Goal: Task Accomplishment & Management: Manage account settings

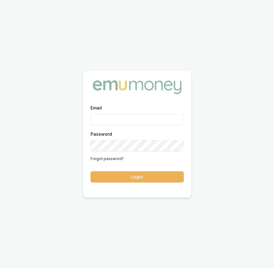
type input "[EMAIL_ADDRESS][DOMAIN_NAME]"
click at [145, 172] on button "Login" at bounding box center [137, 176] width 93 height 11
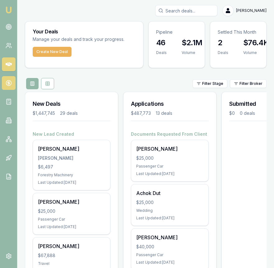
click at [7, 84] on circle at bounding box center [8, 82] width 5 height 5
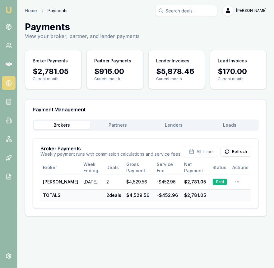
click at [244, 124] on button "Leads" at bounding box center [230, 125] width 56 height 9
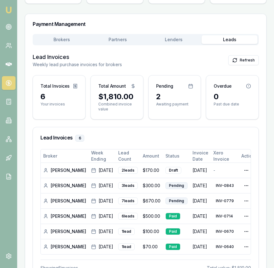
scroll to position [99, 0]
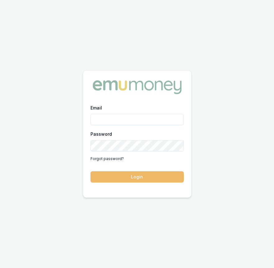
type input "[EMAIL_ADDRESS][DOMAIN_NAME]"
click at [137, 176] on button "Login" at bounding box center [137, 176] width 93 height 11
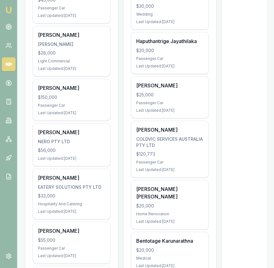
scroll to position [344, 0]
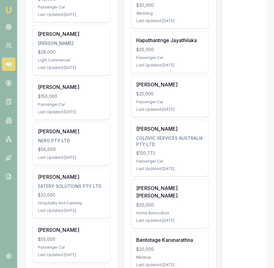
click at [104, 158] on div "Last Updated: 10 days ago" at bounding box center [71, 157] width 67 height 5
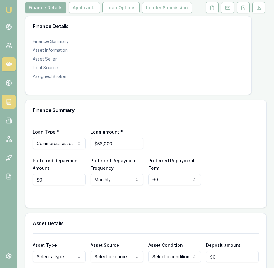
scroll to position [94, 0]
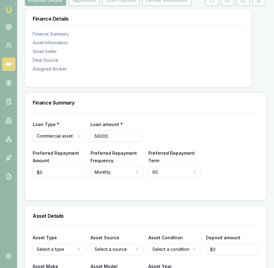
click at [120, 141] on input "56000" at bounding box center [117, 135] width 53 height 11
type input "4"
type input "$46,000"
click at [49, 178] on input "0" at bounding box center [59, 171] width 53 height 11
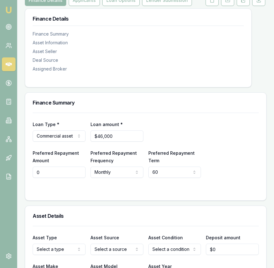
click at [49, 178] on input "0" at bounding box center [59, 171] width 53 height 11
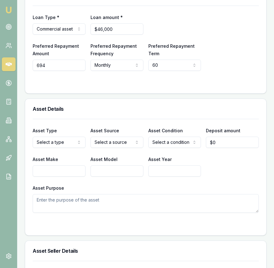
scroll to position [207, 0]
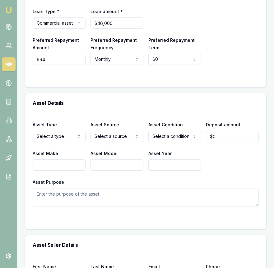
type input "$694"
select select "PRIVATE"
click at [170, 150] on div "Asset Type Passenger car Passenger car Electric vehicle Light commercial Other …" at bounding box center [146, 160] width 226 height 94
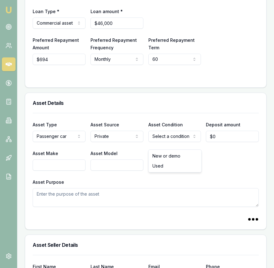
select select "USED"
click at [218, 142] on input "0" at bounding box center [232, 136] width 53 height 11
click at [217, 142] on input "0" at bounding box center [232, 136] width 53 height 11
type input "$24,000"
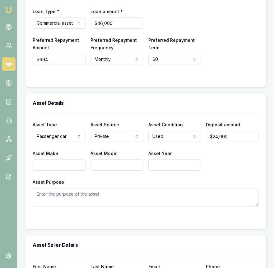
click at [70, 177] on div "Asset Type Passenger car Passenger car Electric vehicle Light commercial Other …" at bounding box center [146, 160] width 226 height 94
click at [70, 170] on input "Asset Make" at bounding box center [59, 164] width 53 height 11
type input "Toyota"
type input "Camry SL Ascent Hybrid"
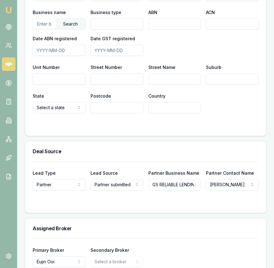
scroll to position [490, 0]
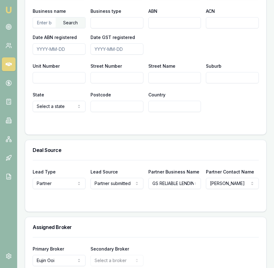
type input "2024"
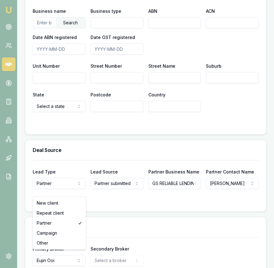
select select "OTHER"
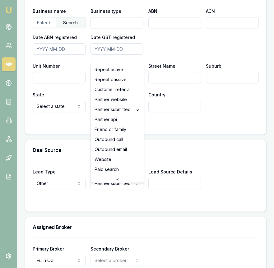
scroll to position [140, 0]
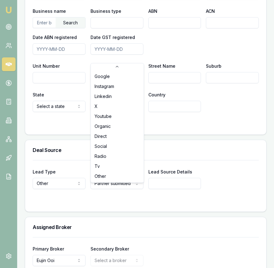
select select "OTHER"
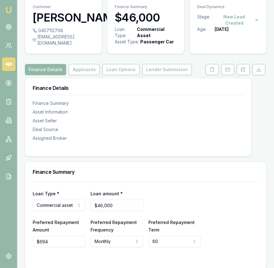
scroll to position [0, 0]
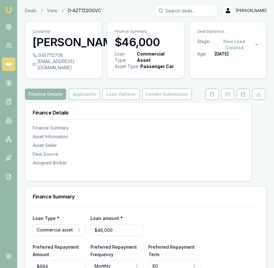
click at [120, 173] on div "Finance Details Finance Summary Asset Information Asset Seller Deal Source Assi…" at bounding box center [138, 137] width 226 height 71
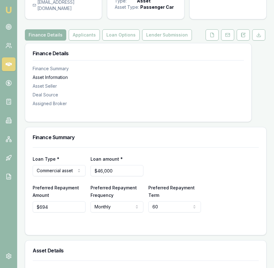
scroll to position [50, 0]
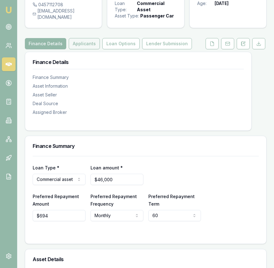
click at [89, 49] on button "Applicants" at bounding box center [84, 43] width 31 height 11
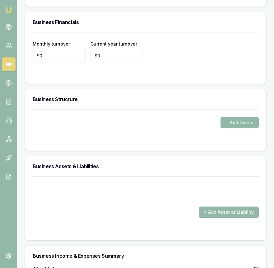
scroll to position [1821, 0]
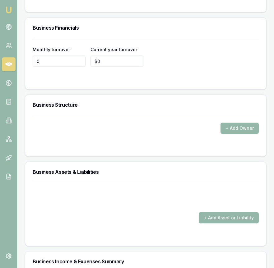
click at [64, 67] on input "0" at bounding box center [59, 60] width 53 height 11
type input "$14,000"
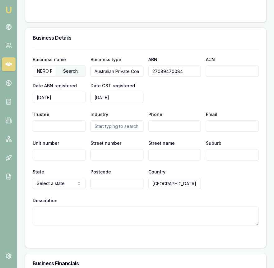
scroll to position [1587, 0]
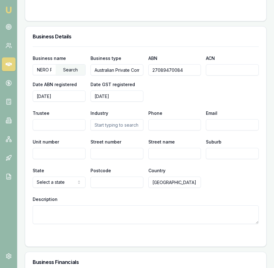
type input "$245,000"
click at [40, 74] on input "NERO PTY LTD" at bounding box center [44, 69] width 23 height 10
type input "]"
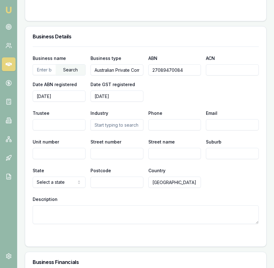
click at [42, 74] on input "text" at bounding box center [44, 69] width 23 height 10
click at [74, 75] on div "Search" at bounding box center [71, 69] width 30 height 11
click at [70, 87] on div "SINGH, AVTAR (28100734579)" at bounding box center [59, 83] width 52 height 17
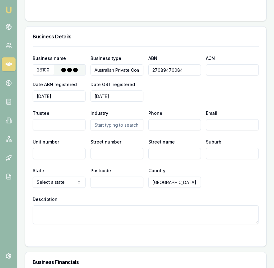
type input "[PERSON_NAME]"
type input "Individual/Sole Trader"
type input "28100734579"
type input "2019-07-01"
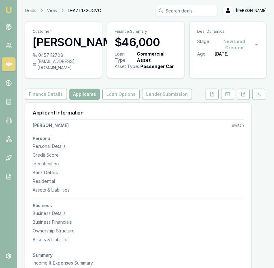
drag, startPoint x: 65, startPoint y: 69, endPoint x: 62, endPoint y: 71, distance: 3.3
click at [64, 58] on div "0457112708" at bounding box center [64, 55] width 62 height 6
drag, startPoint x: 37, startPoint y: 74, endPoint x: 93, endPoint y: 75, distance: 55.5
click at [93, 71] on div "singhavtar6432@gmail.com" at bounding box center [64, 64] width 62 height 12
copy div "singhavtar6432@gmail.com"
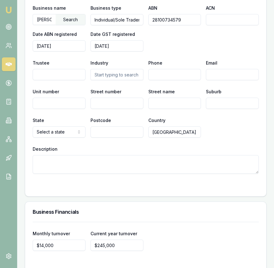
scroll to position [1636, 0]
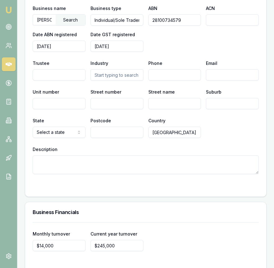
click at [176, 80] on input "Phone" at bounding box center [175, 74] width 53 height 11
paste input "6432"
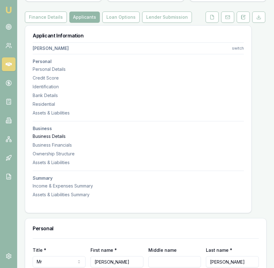
scroll to position [0, 0]
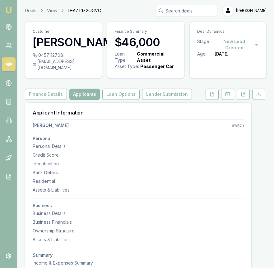
click at [60, 52] on div "Customer AVTAR SINGH" at bounding box center [63, 36] width 77 height 31
drag, startPoint x: 67, startPoint y: 67, endPoint x: 62, endPoint y: 68, distance: 4.7
click at [62, 58] on div "0457112708" at bounding box center [64, 55] width 62 height 6
copy div "0457112708"
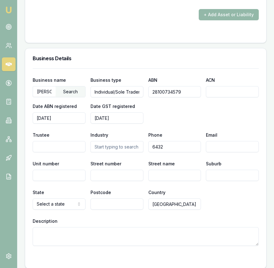
scroll to position [1595, 0]
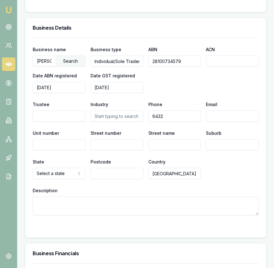
click at [173, 121] on input "6432" at bounding box center [175, 115] width 53 height 11
paste input "0457 112 708"
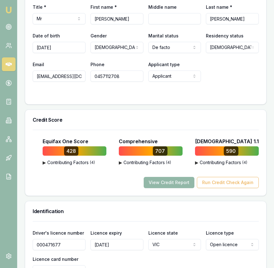
scroll to position [0, 0]
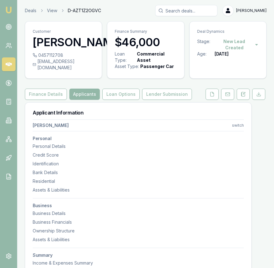
type input "0457 112 708"
drag, startPoint x: 37, startPoint y: 75, endPoint x: 94, endPoint y: 76, distance: 56.7
click at [94, 71] on div "singhavtar6432@gmail.com" at bounding box center [64, 64] width 62 height 12
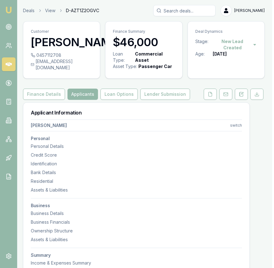
drag, startPoint x: 93, startPoint y: 76, endPoint x: 82, endPoint y: 75, distance: 11.3
click at [82, 75] on div "0457112708 singhavtar6432@gmail.com" at bounding box center [61, 65] width 77 height 26
click at [82, 71] on div "singhavtar6432@gmail.com" at bounding box center [62, 64] width 62 height 12
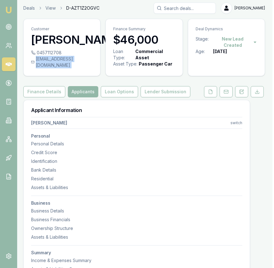
scroll to position [3, 2]
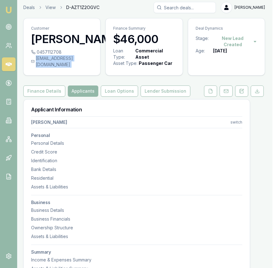
copy div "singhavtar6432@gmail.com"
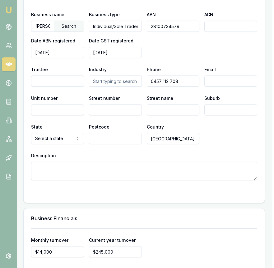
scroll to position [1630, 2]
click at [209, 87] on input "Email" at bounding box center [231, 81] width 53 height 11
paste input "singhavtar6432@gmail.com"
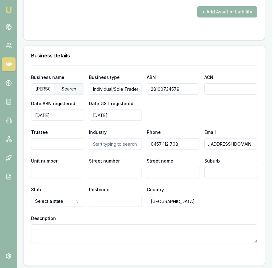
scroll to position [1567, 2]
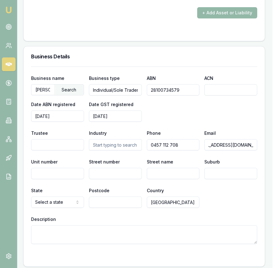
type input "singhavtar6432@gmail.com"
click at [120, 179] on input "Street number" at bounding box center [115, 173] width 53 height 11
type input "10A"
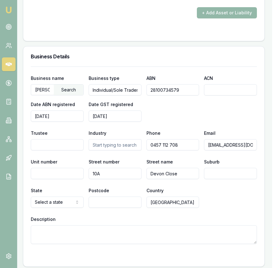
type input "Devon Close"
type input "T"
type input "Strathdale"
select select "VIC"
type input "3335"
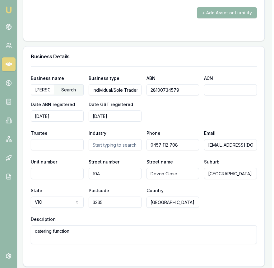
type textarea "catering function"
click at [112, 150] on input "text" at bounding box center [115, 144] width 53 height 11
click at [116, 161] on div "Catering Services" at bounding box center [115, 155] width 52 height 11
type input "Catering Services"
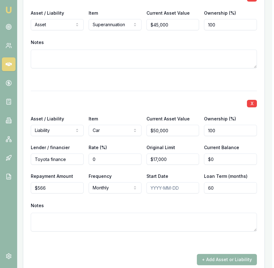
scroll to position [1321, 2]
drag, startPoint x: 253, startPoint y: 108, endPoint x: 249, endPoint y: 111, distance: 4.2
click at [253, 107] on button "X" at bounding box center [252, 102] width 10 height 7
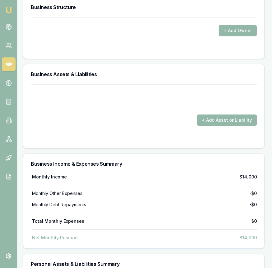
scroll to position [1760, 2]
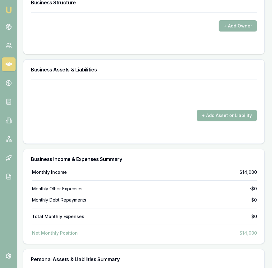
click at [213, 118] on button "+ Add Asset or Liability" at bounding box center [227, 115] width 60 height 11
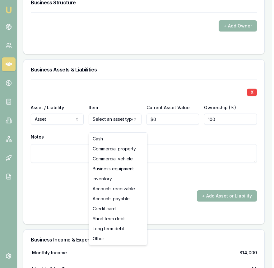
drag, startPoint x: 127, startPoint y: 138, endPoint x: 132, endPoint y: 137, distance: 5.4
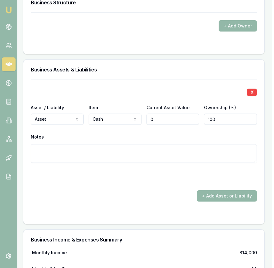
click at [160, 125] on input "0" at bounding box center [173, 118] width 53 height 11
type input "$5,000"
click at [215, 200] on button "+ Add Asset or Liability" at bounding box center [227, 195] width 60 height 11
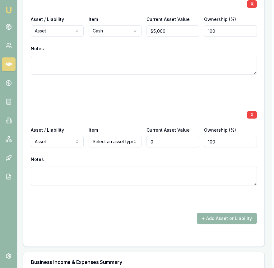
scroll to position [1856, 2]
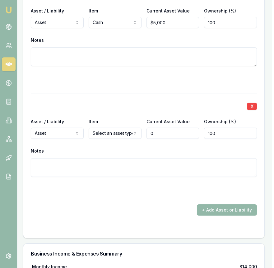
type input "$0"
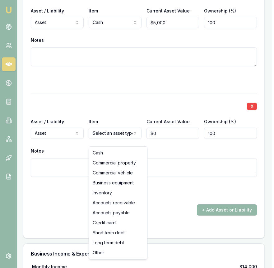
select select "BUSINESS_EQUIPMENT"
drag, startPoint x: 113, startPoint y: 180, endPoint x: 121, endPoint y: 173, distance: 11.1
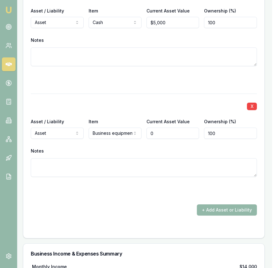
click at [160, 139] on input "0" at bounding box center [173, 132] width 53 height 11
type input "$15,000"
click at [216, 215] on button "+ Add Asset or Liability" at bounding box center [227, 209] width 60 height 11
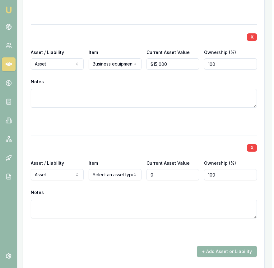
scroll to position [1930, 2]
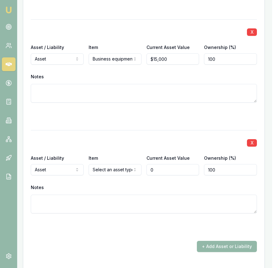
type input "$0"
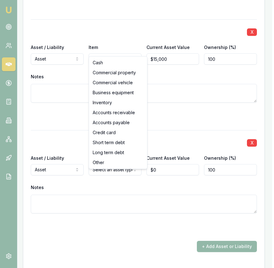
select select "INVENTORY"
drag, startPoint x: 116, startPoint y: 102, endPoint x: 126, endPoint y: 110, distance: 13.3
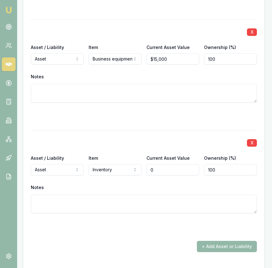
click at [172, 175] on input "0" at bounding box center [173, 169] width 53 height 11
type input "$25,000"
click at [223, 146] on div "X" at bounding box center [144, 142] width 226 height 9
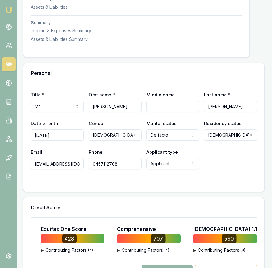
scroll to position [0, 2]
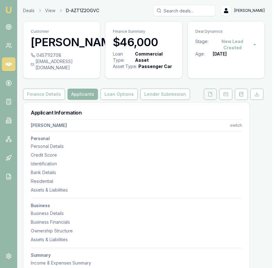
drag, startPoint x: 211, startPoint y: 107, endPoint x: 210, endPoint y: 104, distance: 3.9
click at [210, 100] on button at bounding box center [210, 93] width 13 height 11
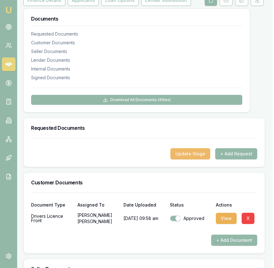
scroll to position [0, 2]
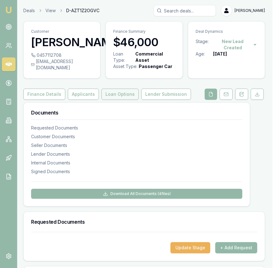
click at [106, 100] on button "Loan Options" at bounding box center [120, 93] width 37 height 11
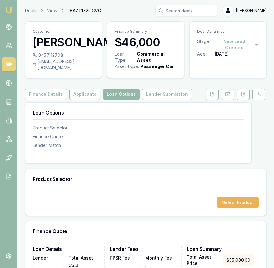
scroll to position [47, 0]
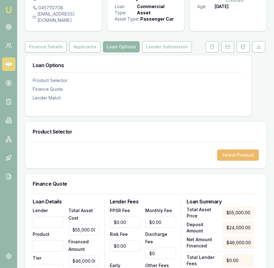
click at [243, 160] on button "Select Product" at bounding box center [238, 154] width 42 height 11
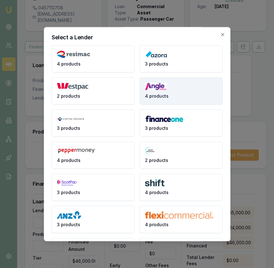
click at [159, 95] on span "4 products" at bounding box center [157, 96] width 24 height 6
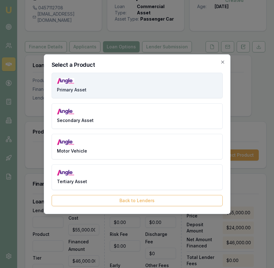
click at [116, 90] on button "Primary Asset" at bounding box center [137, 86] width 171 height 26
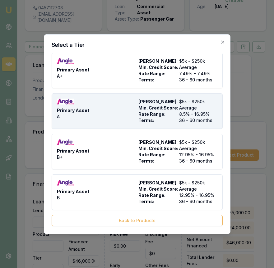
click at [116, 107] on div "Primary Asset A" at bounding box center [96, 110] width 79 height 25
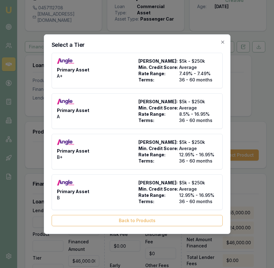
type input "Angle Finance"
type input "Primary Asset"
type input "A"
type input "8.5"
type input "36"
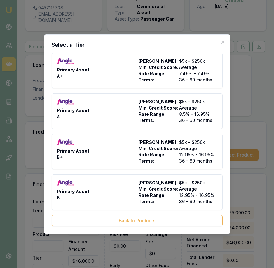
type input "$4.95"
type input "$540.00"
type input "1400"
type input "8"
type input "$3,680.00"
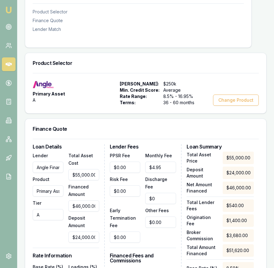
scroll to position [117, 0]
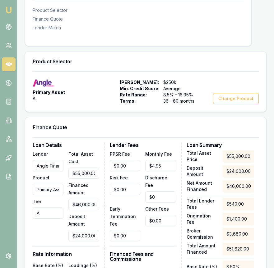
click at [75, 178] on input "$55,000.00" at bounding box center [84, 172] width 31 height 11
click at [75, 178] on input "55000" at bounding box center [84, 172] width 31 height 11
type input "7"
type input "$0.00"
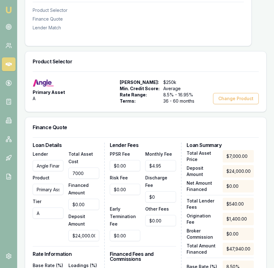
type input "70000"
type input "$46,000.00"
type input "$3,680.00"
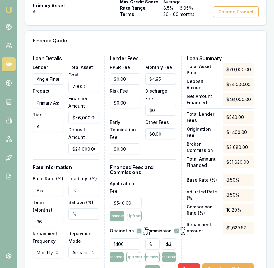
scroll to position [205, 0]
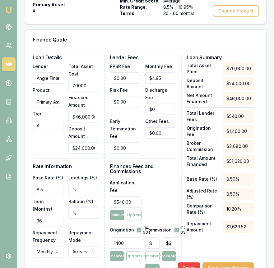
type input "$70,000.00"
click at [53, 195] on input "8.5" at bounding box center [48, 188] width 31 height 11
type input "849.00%"
click at [53, 221] on input "36" at bounding box center [48, 220] width 31 height 11
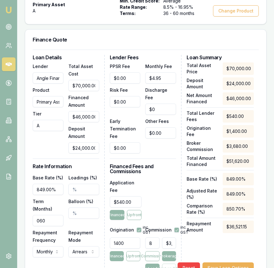
type input "060"
drag, startPoint x: 43, startPoint y: 197, endPoint x: 51, endPoint y: 196, distance: 8.6
click at [43, 195] on input "849.00%" at bounding box center [48, 188] width 31 height 11
type input "8"
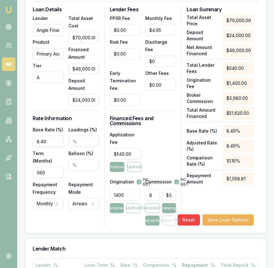
scroll to position [256, 0]
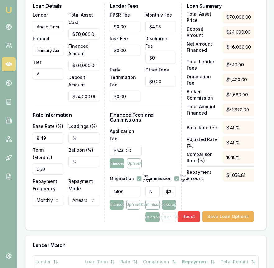
type input "8.49%"
click at [80, 167] on input "Balloon (%)" at bounding box center [84, 161] width 31 height 11
type input "30.00%"
click at [96, 179] on div "Repayment Mode Arrears Arrears Advance" at bounding box center [84, 191] width 31 height 29
click at [133, 193] on input "1400" at bounding box center [125, 191] width 31 height 11
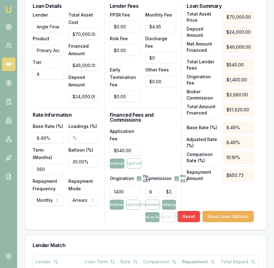
click at [132, 193] on input "1400" at bounding box center [125, 191] width 31 height 11
type input "0.00"
type input "3680"
click at [166, 192] on input "3680" at bounding box center [169, 191] width 14 height 11
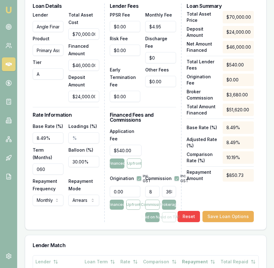
click at [166, 192] on input "3680" at bounding box center [169, 191] width 14 height 11
type input "0.004545454545454545"
type input "1"
type input "0.07727272727272727"
type input "17"
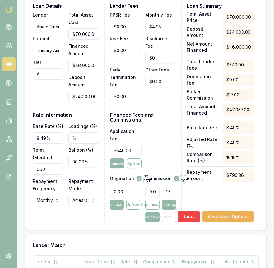
type input "0.8136363636363636"
type input "179"
type input "8.154545454545454"
click at [167, 155] on div "Application Fee $540.00 Financed Upfront" at bounding box center [143, 147] width 67 height 41
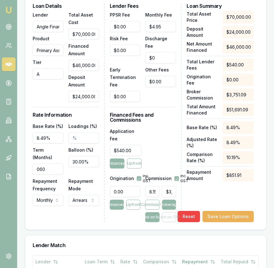
type input "3751.090909090909"
click at [167, 192] on input "3751.090909090909" at bounding box center [169, 191] width 14 height 11
click at [167, 191] on input "3751.090909090909" at bounding box center [169, 191] width 14 height 11
type input "0.004545454545454545"
type input "1"
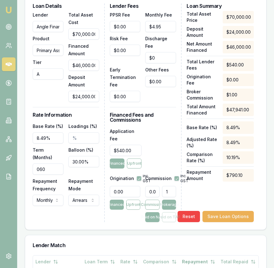
type input "0.07727272727272727"
type input "17"
type input "0.8136363636363636"
type input "179"
type input "8.154545454545454"
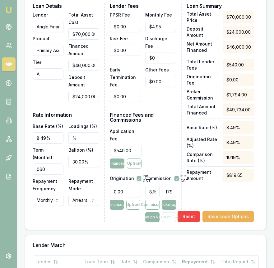
scroll to position [0, 3]
type input "$3,751.09"
click at [167, 157] on div "Application Fee $540.00 Financed Upfront" at bounding box center [143, 147] width 67 height 41
click at [159, 188] on input "8.154545454545454" at bounding box center [152, 191] width 14 height 11
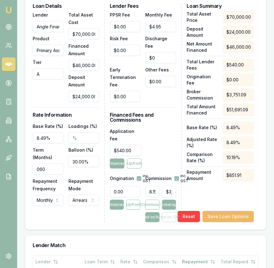
type input "8.15%"
click at [220, 212] on button "Save Loan Options" at bounding box center [228, 216] width 51 height 11
click at [136, 151] on input "540" at bounding box center [126, 150] width 32 height 11
type input "$649.00"
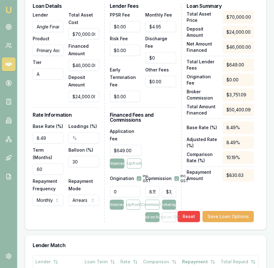
drag, startPoint x: 164, startPoint y: 142, endPoint x: 160, endPoint y: 162, distance: 20.6
click at [164, 142] on div "Application Fee $649.00 Financed Upfront" at bounding box center [143, 147] width 67 height 41
drag, startPoint x: 150, startPoint y: 188, endPoint x: 164, endPoint y: 189, distance: 14.4
click at [164, 189] on div "8.154545454545454 $3,751.09" at bounding box center [160, 190] width 31 height 14
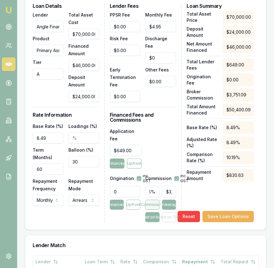
scroll to position [0, 0]
click at [156, 203] on button "Commission" at bounding box center [152, 204] width 14 height 10
drag, startPoint x: 149, startPoint y: 190, endPoint x: 162, endPoint y: 191, distance: 13.4
click at [162, 191] on div "8.15% $3,751.09" at bounding box center [160, 190] width 31 height 14
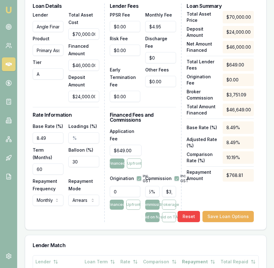
type input "0"
type input "$0.00"
type input "0"
click at [159, 154] on div "Application Fee $649.00 Financed Upfront" at bounding box center [143, 147] width 67 height 41
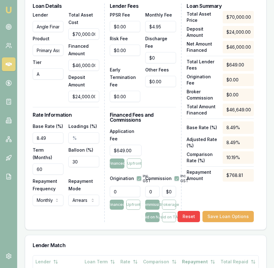
type input "0"
click at [169, 189] on input "0" at bounding box center [169, 191] width 14 height 11
type input "0.03181818181818182"
type input "7"
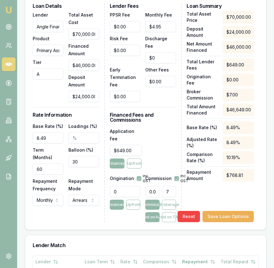
type input "0.33636363636363636"
type input "74"
type input "3.4045454545454543"
type input "749"
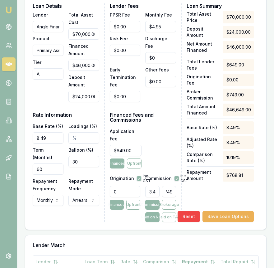
type input "0.33636363636363636"
type input "74"
type input "0.03181818181818182"
type input "7"
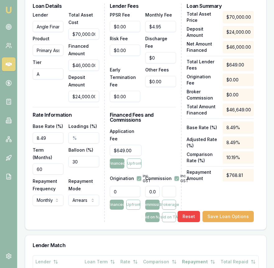
type input "0.004545454545454545"
type input "1"
type input "0.07727272727272727"
type input "17"
type input "0.7909090909090909"
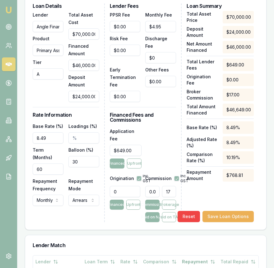
type input "174"
type input "7.95"
type input "$3,657.00"
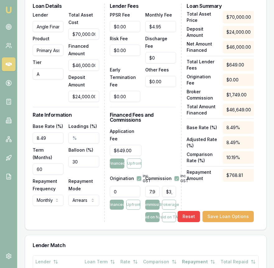
click at [168, 143] on div "Application Fee $649.00 Financed Upfront" at bounding box center [143, 147] width 67 height 41
click at [159, 186] on input "7.95" at bounding box center [152, 191] width 14 height 11
type input "7.95%"
type input "3657"
click at [170, 190] on input "3657" at bounding box center [169, 191] width 14 height 11
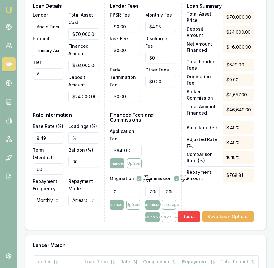
click at [170, 190] on input "3657" at bounding box center [169, 191] width 14 height 11
drag, startPoint x: 167, startPoint y: 156, endPoint x: 169, endPoint y: 180, distance: 23.7
click at [167, 156] on div "Application Fee $649.00 Financed Upfront" at bounding box center [143, 147] width 67 height 41
click at [169, 220] on button "Paid on TAF" at bounding box center [169, 217] width 14 height 10
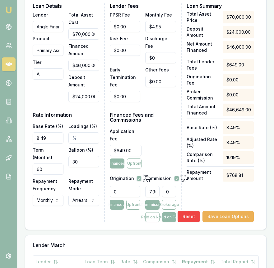
click at [165, 192] on input "0" at bounding box center [169, 191] width 14 height 11
type input "$0.00"
click at [228, 215] on button "Save Loan Options" at bounding box center [228, 216] width 51 height 11
click at [166, 192] on input "0" at bounding box center [169, 191] width 14 height 11
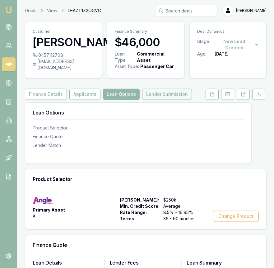
type input "$0.00"
click at [146, 100] on button "Lender Submission" at bounding box center [167, 93] width 50 height 11
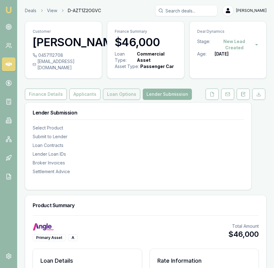
click at [116, 100] on button "Loan Options" at bounding box center [121, 93] width 37 height 11
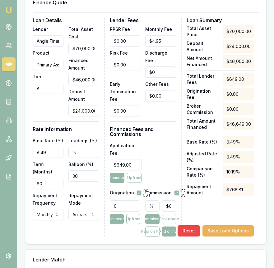
scroll to position [271, 0]
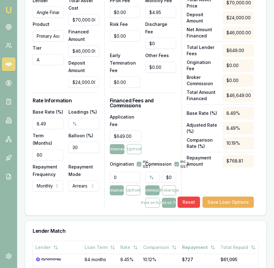
click at [160, 178] on div "$0.00" at bounding box center [160, 176] width 31 height 14
type input "0"
click at [164, 177] on input "0" at bounding box center [169, 176] width 14 height 11
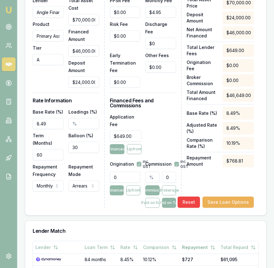
type input "0.0021436686745696584"
type input "1"
type input "0.03644236746768419"
type input "17"
type input "0.37299834937512055"
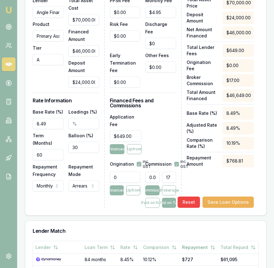
type input "174"
type input "3.7492765118223326"
type input "$1,749.00"
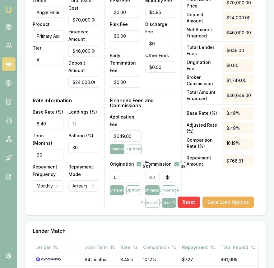
click at [187, 189] on div "Total Asset Price $70,000.00 Deposit Amount $24,000.00 Net Amount Financed $46,…" at bounding box center [220, 102] width 67 height 211
click at [210, 197] on button "Save Loan Options" at bounding box center [228, 201] width 51 height 11
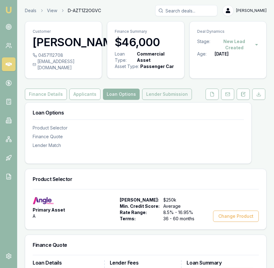
click at [169, 100] on button "Lender Submission" at bounding box center [167, 93] width 50 height 11
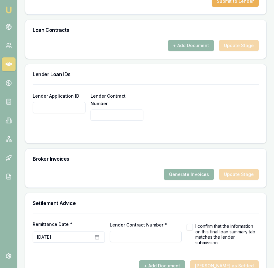
scroll to position [475, 0]
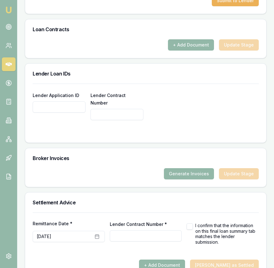
click at [63, 112] on input "Lender Application ID" at bounding box center [59, 106] width 53 height 11
paste input "CA00109329"
type input "CA00109329"
click at [124, 168] on div "Broker Invoices" at bounding box center [145, 158] width 241 height 20
click at [113, 120] on input "Lender Contract Number" at bounding box center [117, 114] width 53 height 11
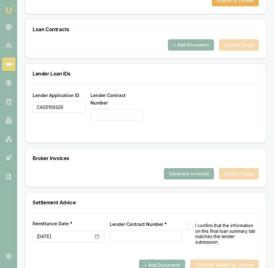
paste input "M80601"
type input "M80601"
click at [120, 168] on div "Broker Invoices" at bounding box center [145, 158] width 241 height 20
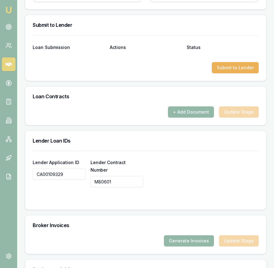
scroll to position [411, 0]
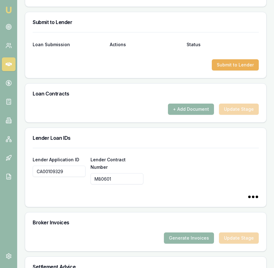
type input "M80601"
click at [227, 70] on button "Submit to Lender" at bounding box center [235, 64] width 47 height 11
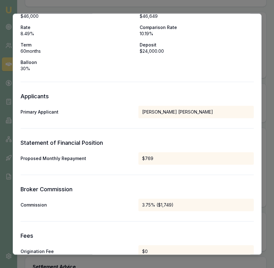
scroll to position [306, 0]
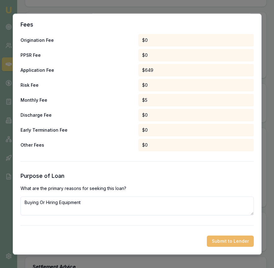
click at [224, 237] on button "Submit to Lender" at bounding box center [230, 240] width 47 height 11
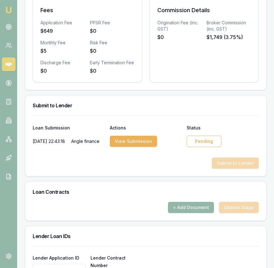
scroll to position [337, 0]
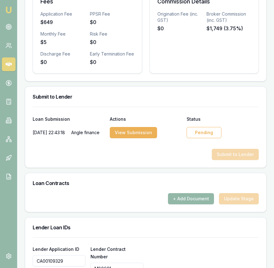
click at [189, 138] on div "Pending" at bounding box center [204, 132] width 35 height 11
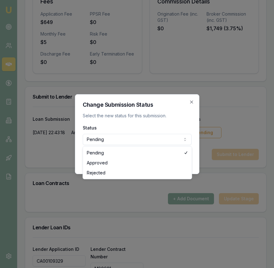
select select "APPROVED"
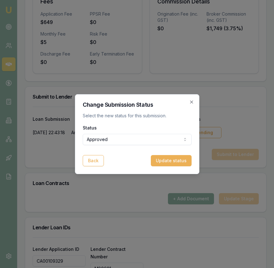
click at [174, 165] on button "Update status" at bounding box center [171, 160] width 41 height 11
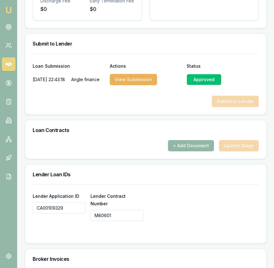
scroll to position [390, 0]
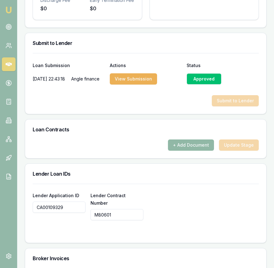
click at [199, 150] on button "+ Add Document" at bounding box center [191, 144] width 46 height 11
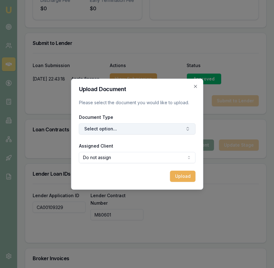
click at [142, 124] on button "Select option..." at bounding box center [137, 128] width 117 height 11
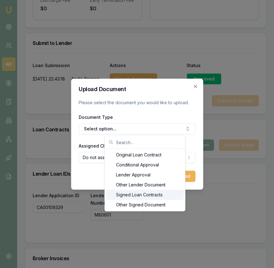
click at [144, 195] on div "Signed Loan Contracts" at bounding box center [145, 195] width 78 height 10
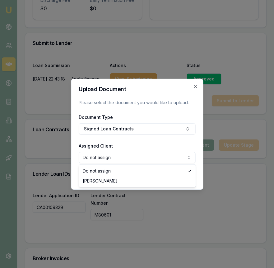
select select "U-CO3FPP197Z"
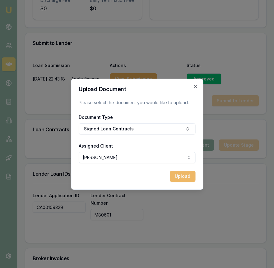
click at [182, 174] on button "Upload" at bounding box center [183, 175] width 26 height 11
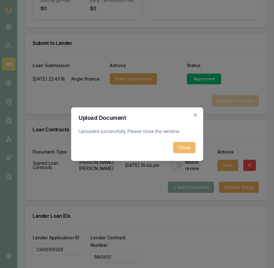
click at [192, 146] on button "Close" at bounding box center [184, 147] width 22 height 11
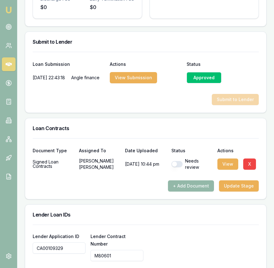
click at [180, 167] on button "button" at bounding box center [177, 164] width 11 height 6
checkbox input "true"
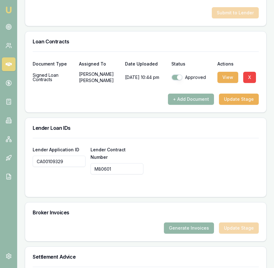
scroll to position [506, 0]
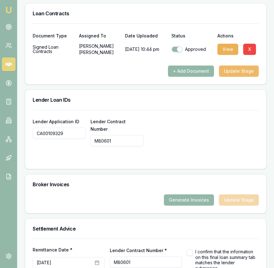
click at [235, 77] on button "Update Stage" at bounding box center [239, 70] width 40 height 11
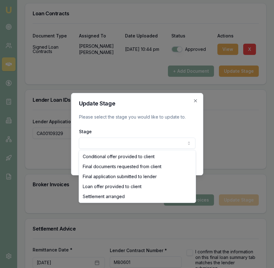
select select "SETTLEMENT_ARRANGED"
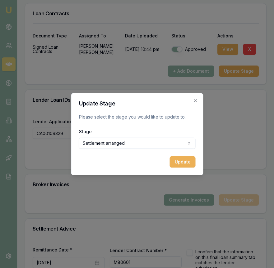
click at [183, 163] on button "Update" at bounding box center [183, 161] width 26 height 11
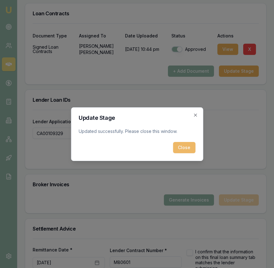
click at [183, 149] on button "Close" at bounding box center [184, 147] width 22 height 11
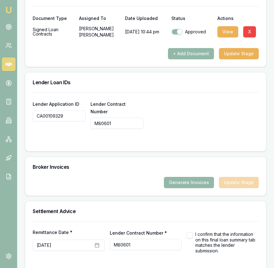
scroll to position [553, 0]
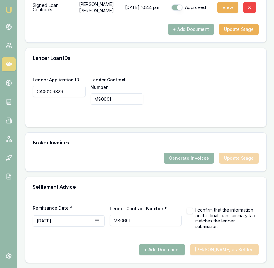
click at [185, 249] on button "+ Add Document" at bounding box center [162, 249] width 46 height 11
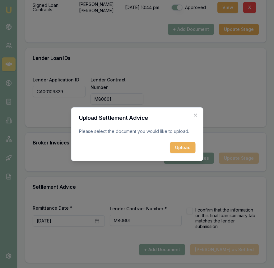
click at [184, 145] on button "Upload" at bounding box center [183, 147] width 26 height 11
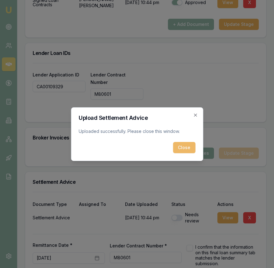
click at [184, 150] on button "Close" at bounding box center [184, 147] width 22 height 11
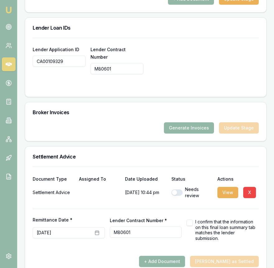
scroll to position [595, 0]
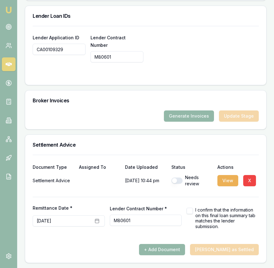
click at [176, 179] on button "button" at bounding box center [177, 180] width 11 height 6
checkbox input "true"
click at [191, 209] on button "button" at bounding box center [190, 210] width 6 height 6
checkbox input "true"
click at [98, 223] on button "[DATE]" at bounding box center [69, 220] width 72 height 11
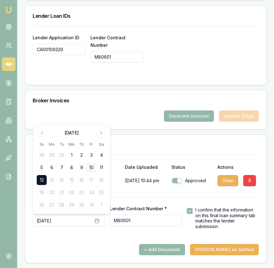
click at [90, 166] on button "10" at bounding box center [92, 167] width 10 height 10
click at [140, 202] on div "Remittance Date * October 10th, 2025 Lender Contract Number * M80601 I confirm …" at bounding box center [146, 213] width 226 height 32
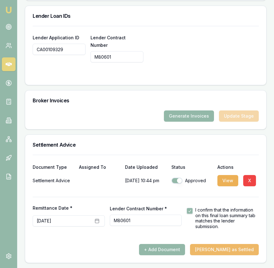
click at [233, 246] on button "[PERSON_NAME] as Settled" at bounding box center [224, 249] width 69 height 11
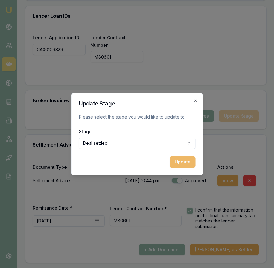
click at [183, 161] on button "Update" at bounding box center [183, 161] width 26 height 11
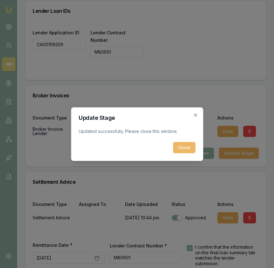
click at [183, 148] on button "Close" at bounding box center [184, 147] width 22 height 11
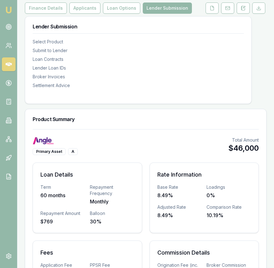
scroll to position [0, 0]
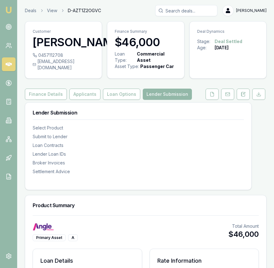
click at [11, 10] on img at bounding box center [8, 9] width 7 height 7
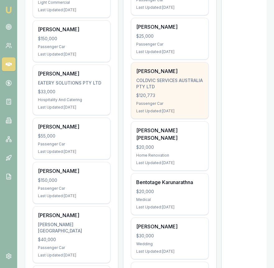
scroll to position [406, 0]
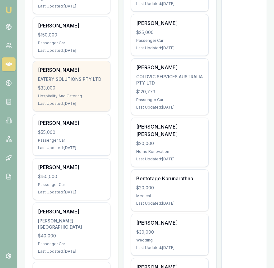
click at [98, 98] on div "Hospitality And Catering" at bounding box center [71, 95] width 67 height 5
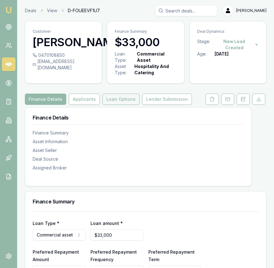
click at [117, 100] on button "Loan Options" at bounding box center [120, 98] width 37 height 11
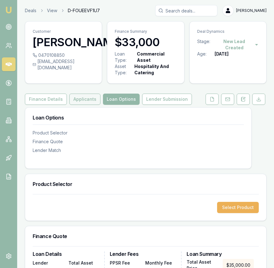
click at [89, 103] on button "Applicants" at bounding box center [84, 98] width 31 height 11
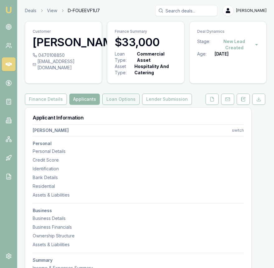
click at [126, 101] on button "Loan Options" at bounding box center [120, 98] width 37 height 11
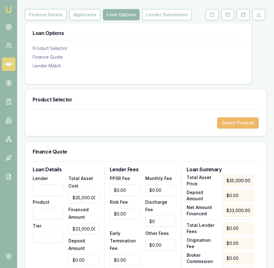
scroll to position [84, 0]
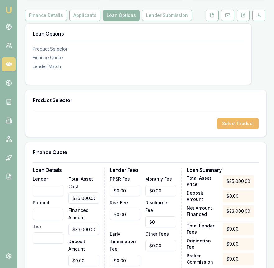
click at [228, 123] on button "Select Product" at bounding box center [238, 123] width 42 height 11
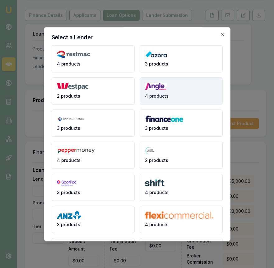
click at [156, 95] on span "4 products" at bounding box center [157, 96] width 24 height 6
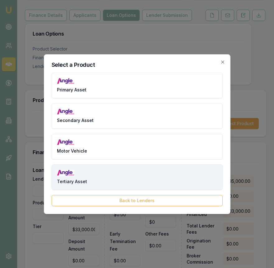
click at [107, 175] on button "Tertiary Asset" at bounding box center [137, 177] width 171 height 26
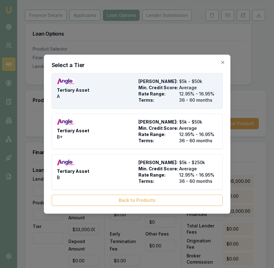
click at [108, 94] on div "Tertiary Asset A" at bounding box center [96, 90] width 79 height 25
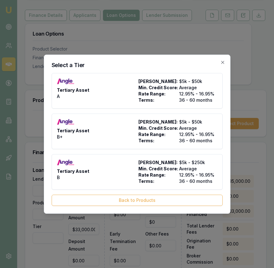
type input "Angle Finance"
type input "Tertiary Asset"
type input "A"
type input "12.95"
type input "36"
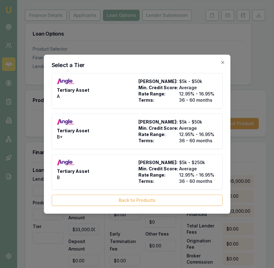
type input "$4.95"
type input "$540.00"
type input "1400"
type input "8"
type input "$2,640.00"
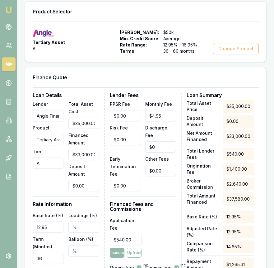
scroll to position [173, 0]
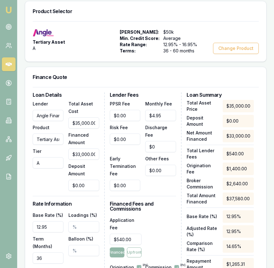
click at [72, 123] on input "$35,000.00" at bounding box center [84, 122] width 31 height 11
click at [72, 123] on input "35000" at bounding box center [84, 122] width 31 height 11
type input "3"
type input "$3.00"
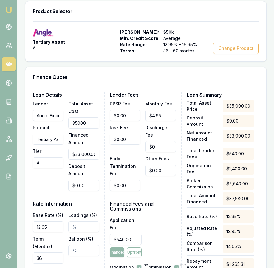
type input "$0.24"
type input "33"
type input "$33.00"
type input "$2.64"
type input "330"
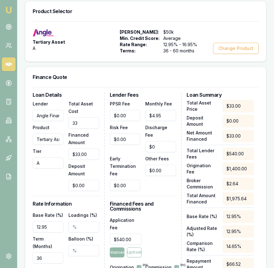
type input "$330.00"
type input "$26.40"
type input "3300"
type input "$3,300.00"
type input "$264.00"
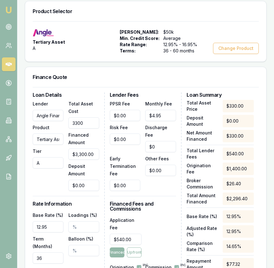
type input "33000"
type input "$33,000.00"
type input "$2,640.00"
type input "$33,000.00"
click at [53, 182] on div "Lender Angle Finance Product Tertiary Asset Tier A" at bounding box center [48, 145] width 31 height 91
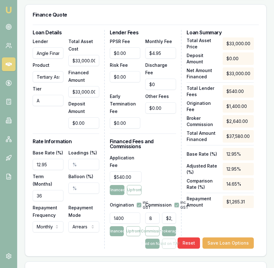
scroll to position [236, 0]
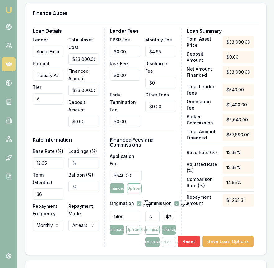
click at [41, 163] on input "12.95" at bounding box center [48, 162] width 31 height 11
type input "10.95%"
click at [44, 189] on input "36" at bounding box center [48, 193] width 31 height 11
type input "060"
click at [86, 205] on div "Repayment Mode Arrears Arrears Advance" at bounding box center [84, 216] width 31 height 29
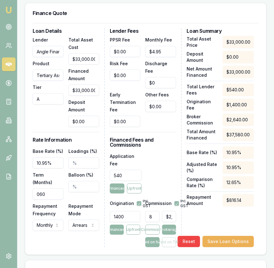
click at [131, 169] on input "540" at bounding box center [126, 174] width 32 height 11
type input "$649.00"
click at [127, 212] on input "1400" at bounding box center [125, 216] width 31 height 11
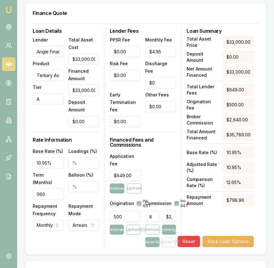
type input "500.00"
type input "2640"
click at [167, 211] on input "2640" at bounding box center [169, 216] width 14 height 11
drag, startPoint x: 165, startPoint y: 210, endPoint x: 183, endPoint y: 211, distance: 17.8
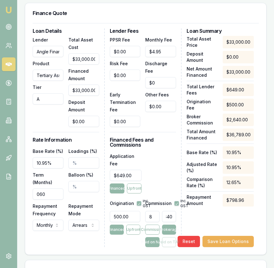
click at [183, 211] on div "Loan Details Lender Angle Finance Product Tertiary Asset Tier A Total Asset Cos…" at bounding box center [146, 137] width 226 height 218
type input "0.0030303030303030303"
type input "1"
type input "0.048484848484848485"
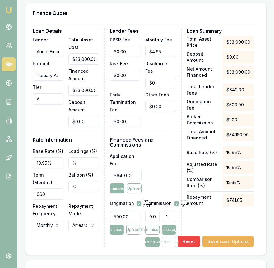
type input "16"
type input "0.5"
type input "165"
type input "5"
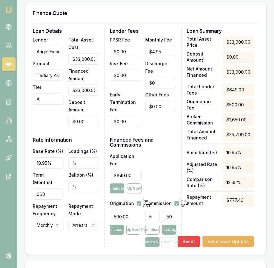
type input "$1,650.00"
click at [207, 215] on div "Total Asset Price $33,000.00 Deposit Amount $0.00 Net Amount Financed $33,000.0…" at bounding box center [220, 141] width 67 height 211
click at [223, 235] on button "Save Loan Options" at bounding box center [228, 240] width 51 height 11
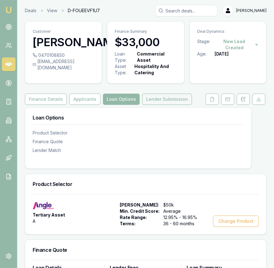
click at [163, 98] on button "Lender Submission" at bounding box center [167, 98] width 50 height 11
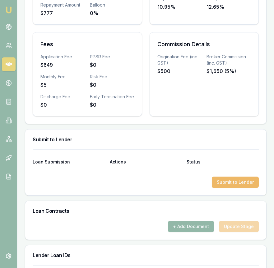
scroll to position [309, 0]
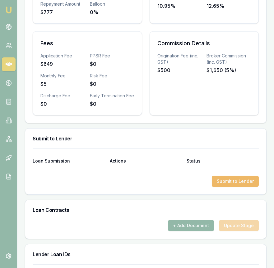
click at [240, 187] on button "Submit to Lender" at bounding box center [235, 180] width 47 height 11
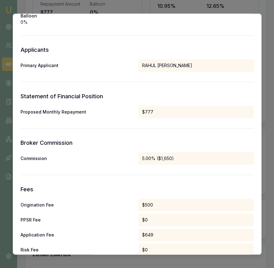
scroll to position [306, 0]
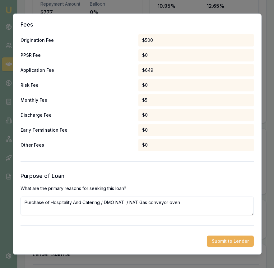
click at [234, 240] on button "Submit to Lender" at bounding box center [230, 240] width 47 height 11
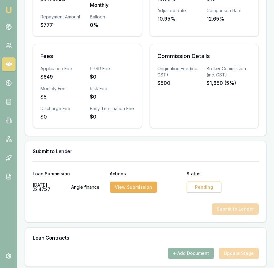
scroll to position [297, 0]
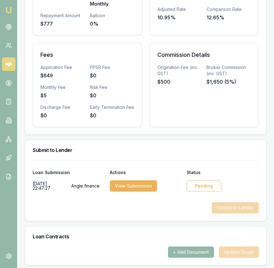
click at [208, 191] on div "Pending" at bounding box center [204, 185] width 35 height 11
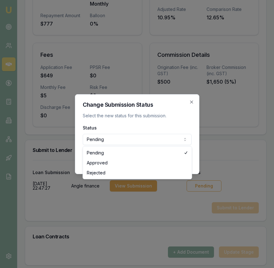
select select "APPROVED"
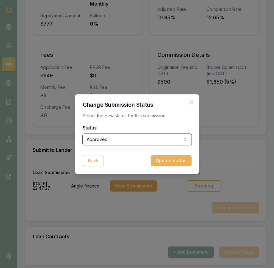
scroll to position [297, 0]
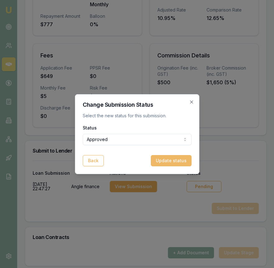
click at [172, 160] on button "Update status" at bounding box center [171, 160] width 41 height 11
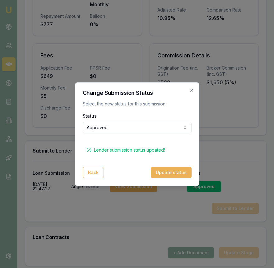
click at [191, 91] on icon "button" at bounding box center [191, 89] width 3 height 3
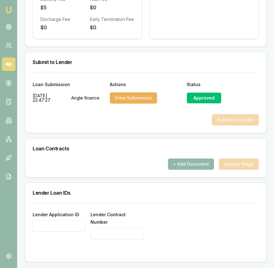
scroll to position [387, 0]
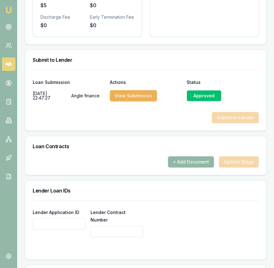
click at [197, 167] on button "+ Add Document" at bounding box center [191, 161] width 46 height 11
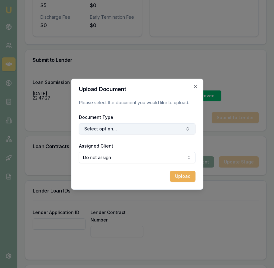
click at [150, 130] on button "Select option..." at bounding box center [137, 128] width 117 height 11
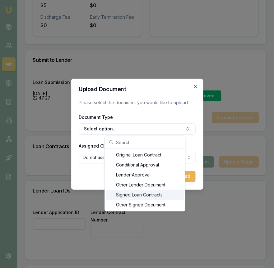
click at [147, 192] on div "Signed Loan Contracts" at bounding box center [145, 195] width 78 height 10
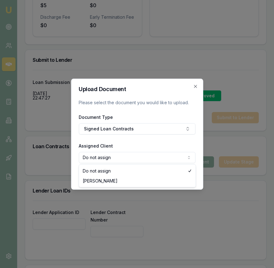
select select "U-8ZK1ZHB0PW"
drag, startPoint x: 146, startPoint y: 181, endPoint x: 153, endPoint y: 181, distance: 7.2
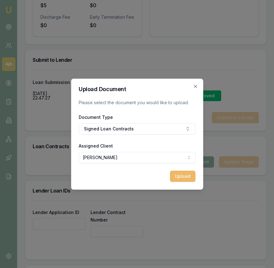
click at [173, 177] on button "Upload" at bounding box center [183, 175] width 26 height 11
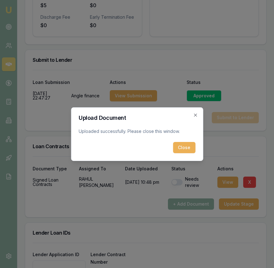
click at [181, 156] on div "Upload Document Uploaded successfully. Please close this window. Close Close" at bounding box center [137, 134] width 132 height 54
click at [181, 150] on button "Close" at bounding box center [184, 147] width 22 height 11
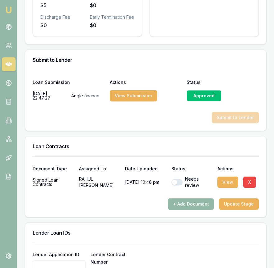
click at [178, 185] on button "button" at bounding box center [177, 182] width 11 height 6
checkbox input "true"
click at [244, 209] on button "Update Stage" at bounding box center [239, 203] width 40 height 11
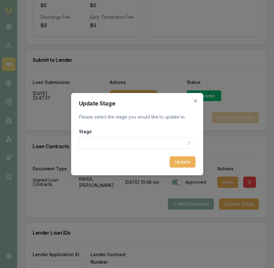
click at [135, 136] on div "Stage Conditional offer provided to client Final documents requested from clien…" at bounding box center [137, 137] width 117 height 21
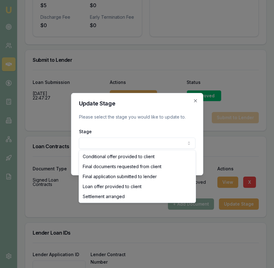
select select "SETTLEMENT_ARRANGED"
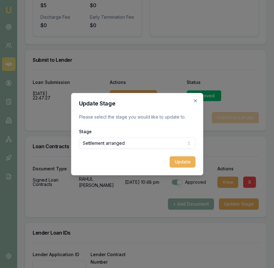
click at [191, 156] on button "Update" at bounding box center [183, 161] width 26 height 11
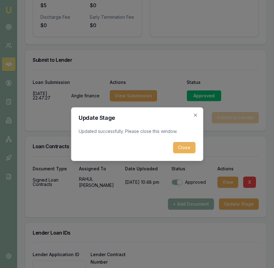
click at [186, 144] on button "Close" at bounding box center [184, 147] width 22 height 11
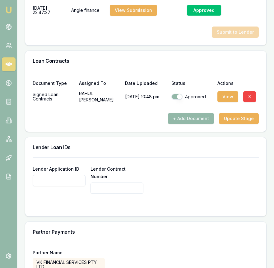
scroll to position [491, 0]
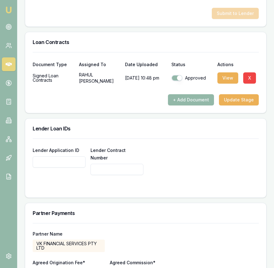
click at [60, 167] on input "Lender Application ID" at bounding box center [59, 161] width 53 height 11
type input "CA00109242"
type input "M96933"
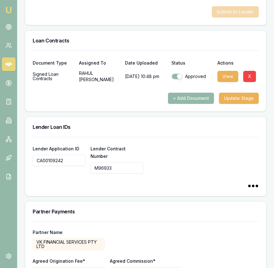
type input "M96933"
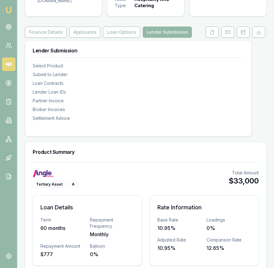
scroll to position [0, 0]
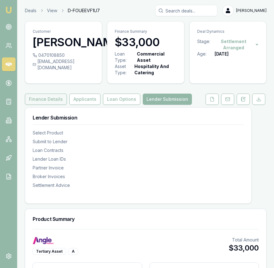
type input "M96933"
click at [49, 103] on button "Finance Details" at bounding box center [46, 98] width 42 height 11
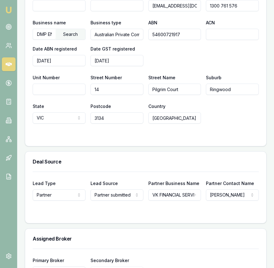
scroll to position [529, 0]
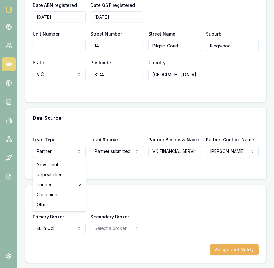
select select "NEW_CLIENT"
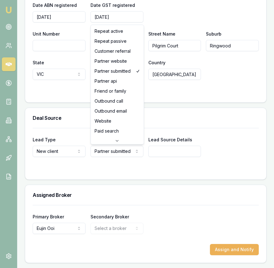
select select "CUSTOMER_REFERRAL"
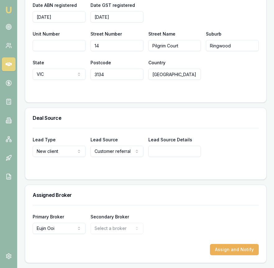
click at [191, 187] on div "Assigned Broker" at bounding box center [145, 195] width 241 height 20
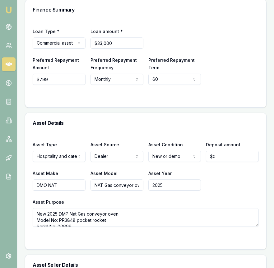
scroll to position [0, 0]
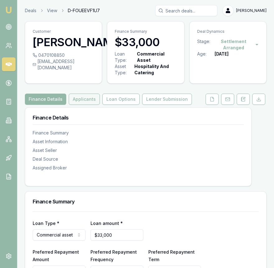
click at [88, 102] on button "Applicants" at bounding box center [84, 98] width 31 height 11
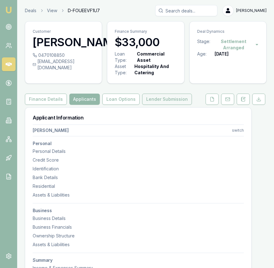
click at [160, 99] on button "Lender Submission" at bounding box center [167, 98] width 50 height 11
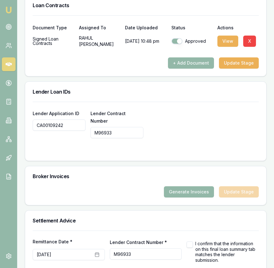
scroll to position [553, 0]
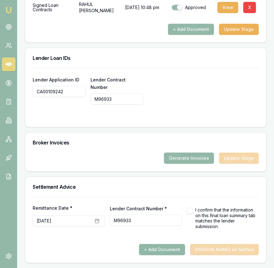
click at [185, 249] on button "+ Add Document" at bounding box center [162, 249] width 46 height 11
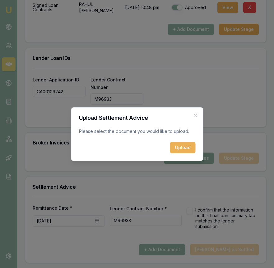
click at [180, 147] on button "Upload" at bounding box center [183, 147] width 26 height 11
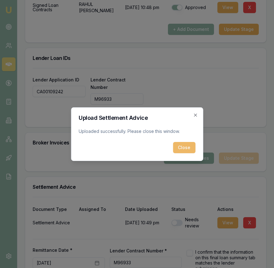
click at [181, 142] on button "Close" at bounding box center [184, 147] width 22 height 11
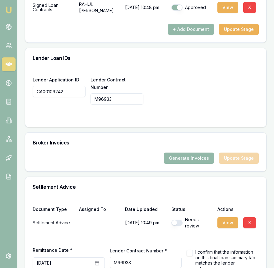
click at [179, 222] on button "button" at bounding box center [177, 222] width 11 height 6
checkbox input "true"
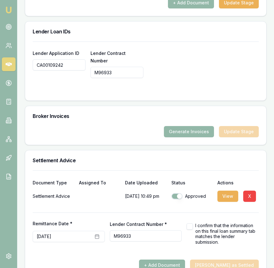
scroll to position [595, 0]
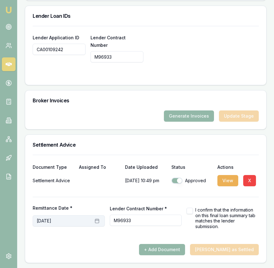
click at [98, 220] on icon "button" at bounding box center [97, 220] width 5 height 5
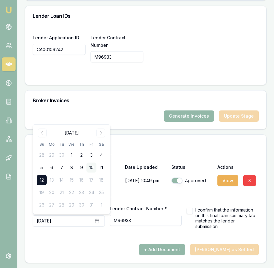
click at [92, 167] on button "10" at bounding box center [92, 167] width 10 height 10
click at [166, 198] on div "Remittance Date * October 10th, 2025 Lender Contract Number * M96933 I confirm …" at bounding box center [146, 213] width 226 height 32
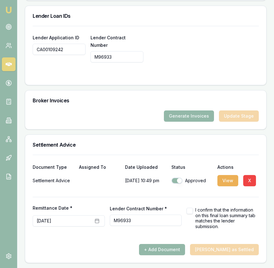
click at [189, 210] on button "button" at bounding box center [190, 210] width 6 height 6
checkbox input "true"
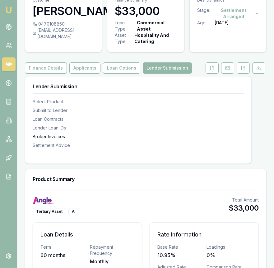
scroll to position [0, 0]
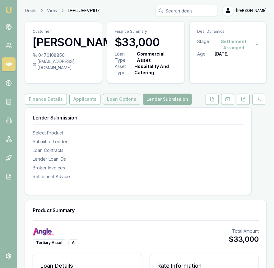
click at [127, 102] on button "Loan Options" at bounding box center [121, 98] width 37 height 11
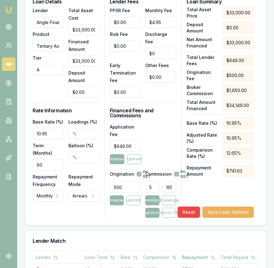
scroll to position [0, 4]
drag, startPoint x: 164, startPoint y: 179, endPoint x: 185, endPoint y: 180, distance: 20.9
click at [185, 180] on div "Loan Details Lender Angle Finance Product Tertiary Asset Tier A Total Asset Cos…" at bounding box center [146, 108] width 226 height 218
type input "1650"
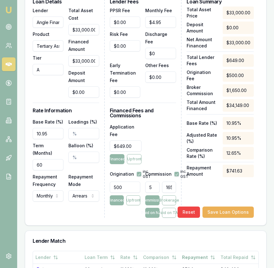
scroll to position [0, 4]
drag, startPoint x: 164, startPoint y: 179, endPoint x: 183, endPoint y: 179, distance: 18.7
click at [183, 179] on div "Loan Details Lender Angle Finance Product Tertiary Asset Tier A Total Asset Cos…" at bounding box center [146, 108] width 226 height 218
type input "0.0030303030303030303"
type input "1"
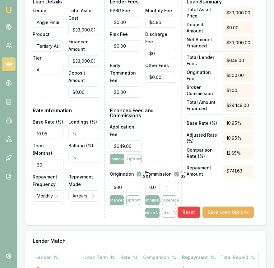
scroll to position [0, 0]
type input "0.045454545454545456"
type input "15"
type input "0.46969696969696967"
type input "155"
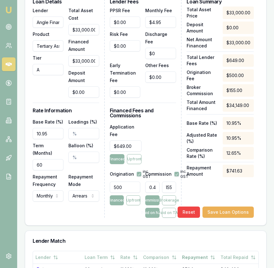
type input "4.7"
type input "$1,551.00"
click at [226, 186] on div "Total Asset Price $33,000.00 Deposit Amount $0.00 Net Amount Financed $33,000.0…" at bounding box center [220, 112] width 67 height 211
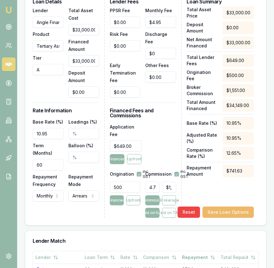
click at [225, 206] on button "Save Loan Options" at bounding box center [228, 211] width 51 height 11
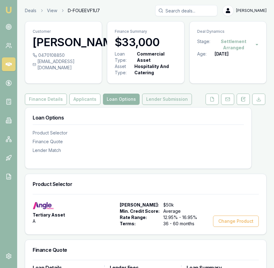
click at [169, 101] on button "Lender Submission" at bounding box center [167, 98] width 50 height 11
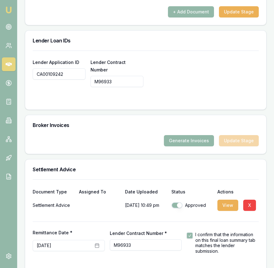
scroll to position [595, 0]
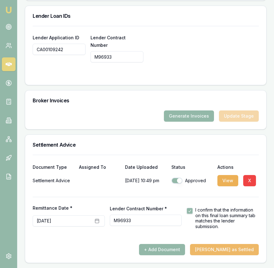
click at [226, 246] on button "Mark Deal as Settled" at bounding box center [224, 249] width 69 height 11
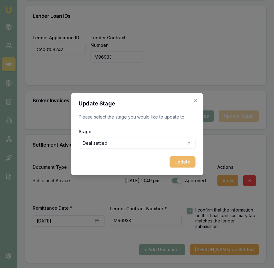
click at [180, 159] on button "Update" at bounding box center [183, 161] width 26 height 11
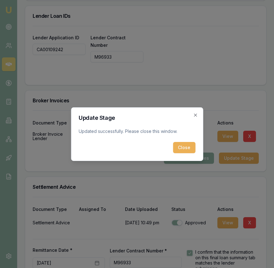
click at [194, 147] on button "Close" at bounding box center [184, 147] width 22 height 11
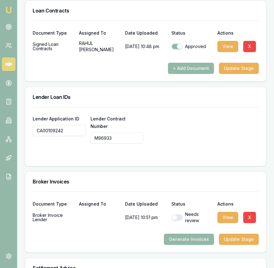
scroll to position [561, 0]
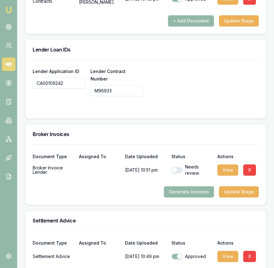
click at [176, 171] on button "button" at bounding box center [177, 170] width 11 height 6
checkbox input "true"
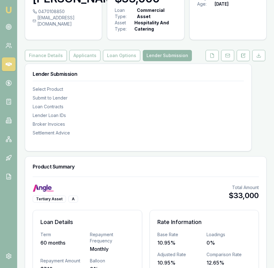
scroll to position [5, 0]
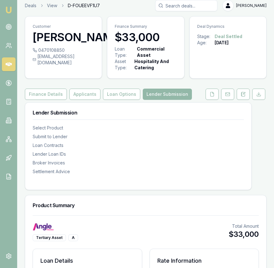
click at [8, 6] on link "Emu Broker" at bounding box center [9, 10] width 10 height 10
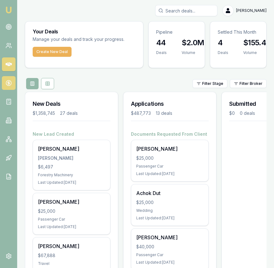
click at [7, 87] on link at bounding box center [9, 83] width 14 height 14
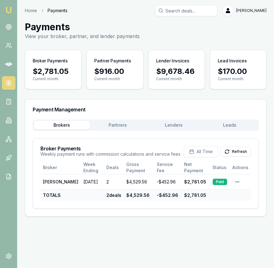
click at [174, 127] on button "Lenders" at bounding box center [174, 125] width 56 height 9
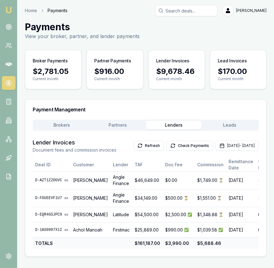
click at [169, 147] on button "Check Payments" at bounding box center [190, 145] width 47 height 10
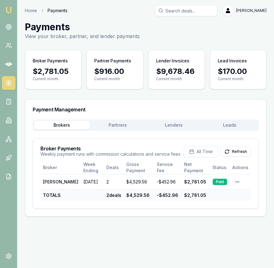
click at [166, 130] on div "Brokers Partners [PERSON_NAME] Leads" at bounding box center [146, 124] width 226 height 11
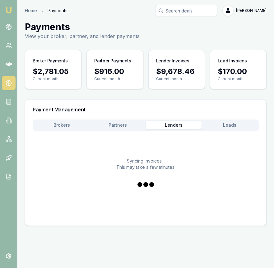
click at [166, 128] on button "Lenders" at bounding box center [174, 125] width 56 height 9
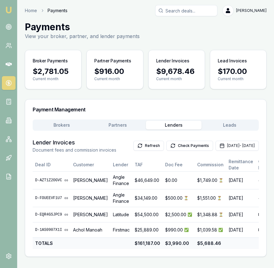
click at [167, 150] on button "Check Payments" at bounding box center [190, 145] width 47 height 10
click at [9, 8] on img at bounding box center [8, 9] width 7 height 7
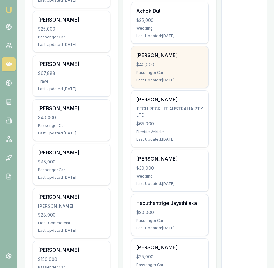
scroll to position [188, 0]
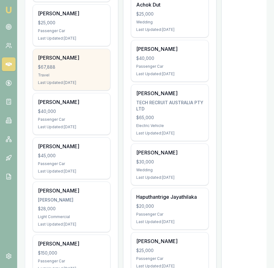
click at [95, 78] on div "[PERSON_NAME] $67,888 Travel Last Updated: [DATE]" at bounding box center [71, 69] width 77 height 41
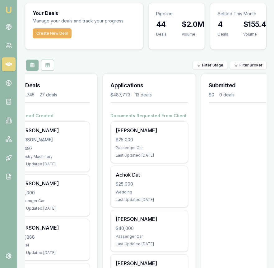
scroll to position [0, 21]
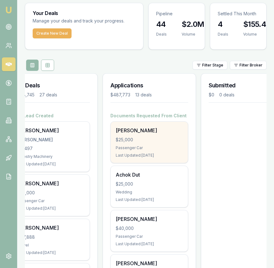
click at [164, 131] on div "[PERSON_NAME]" at bounding box center [149, 129] width 67 height 7
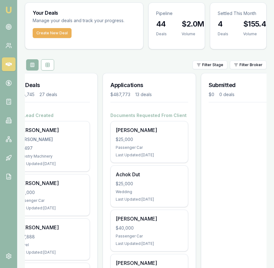
scroll to position [62, 0]
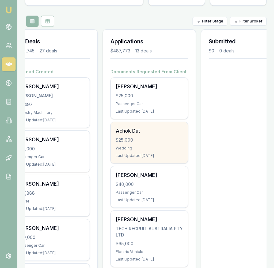
click at [142, 136] on div "Achok Dut $25,000 Wedding Last Updated: [DATE]" at bounding box center [149, 142] width 77 height 41
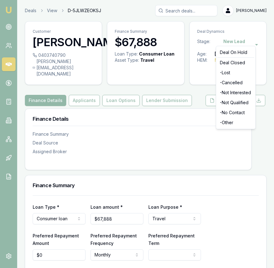
click at [233, 41] on html "Emu Broker Deals View D-5JLWZEOKSJ [PERSON_NAME] Toggle Menu Customer [PERSON_N…" at bounding box center [137, 134] width 274 height 268
click at [232, 101] on div "- Not Qualified" at bounding box center [236, 102] width 37 height 10
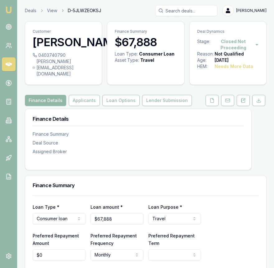
click at [50, 14] on div "Deals View D-5JLWZEOKSJ [PERSON_NAME]" at bounding box center [146, 10] width 242 height 11
click at [51, 11] on link "View" at bounding box center [52, 10] width 10 height 6
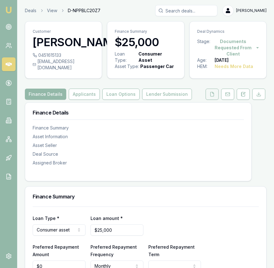
click at [215, 97] on icon at bounding box center [212, 94] width 5 height 5
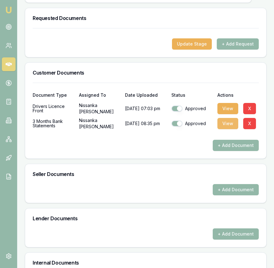
scroll to position [203, 0]
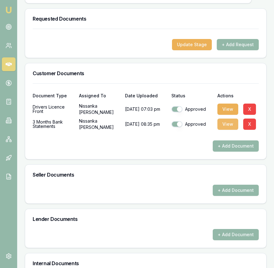
click at [223, 130] on button "View" at bounding box center [228, 123] width 21 height 11
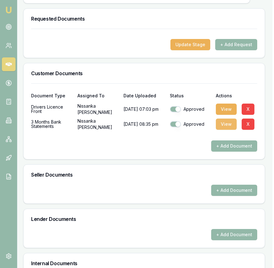
scroll to position [203, 2]
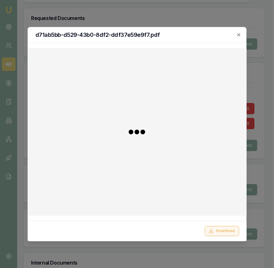
click at [218, 229] on button "Download" at bounding box center [222, 231] width 34 height 10
click at [165, 249] on div at bounding box center [137, 134] width 274 height 268
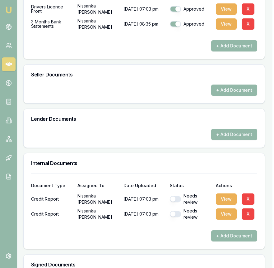
scroll to position [311, 2]
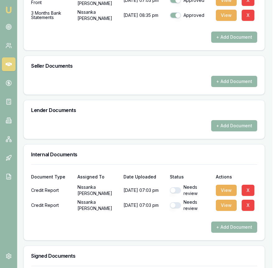
click at [178, 208] on button "button" at bounding box center [175, 205] width 11 height 6
checkbox input "true"
click at [178, 193] on button "button" at bounding box center [175, 190] width 11 height 6
checkbox input "true"
click at [225, 196] on button "View" at bounding box center [226, 189] width 21 height 11
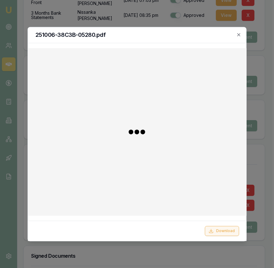
click at [220, 228] on button "Download" at bounding box center [222, 231] width 34 height 10
click at [157, 243] on div at bounding box center [137, 134] width 274 height 268
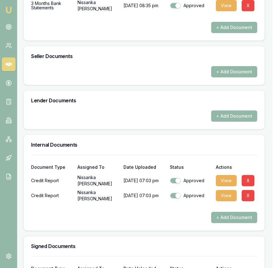
scroll to position [396, 2]
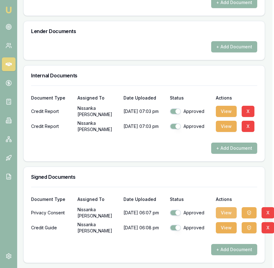
click at [225, 215] on button "View" at bounding box center [226, 212] width 21 height 11
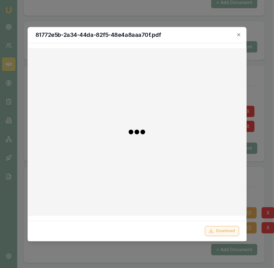
click at [213, 227] on button "Download" at bounding box center [222, 231] width 34 height 10
click at [251, 214] on div at bounding box center [137, 134] width 274 height 268
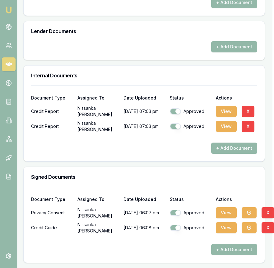
click at [251, 214] on icon "button" at bounding box center [249, 212] width 5 height 5
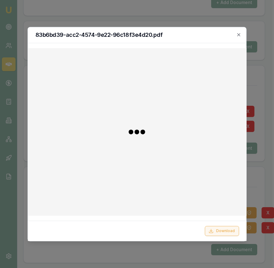
click at [221, 227] on button "Download" at bounding box center [222, 231] width 34 height 10
click at [155, 250] on div at bounding box center [137, 134] width 274 height 268
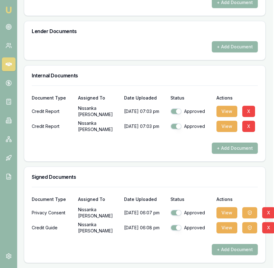
scroll to position [0, 1]
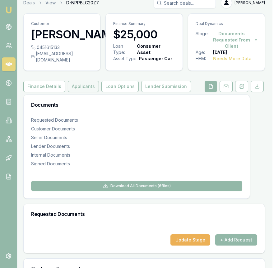
click at [92, 92] on button "Applicants" at bounding box center [83, 86] width 31 height 11
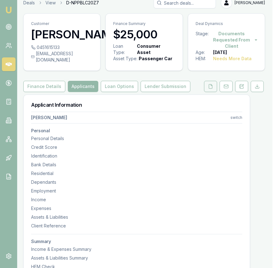
click at [210, 89] on icon at bounding box center [210, 86] width 5 height 5
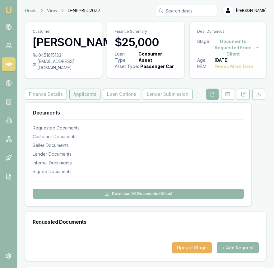
click at [89, 98] on button "Applicants" at bounding box center [84, 93] width 31 height 11
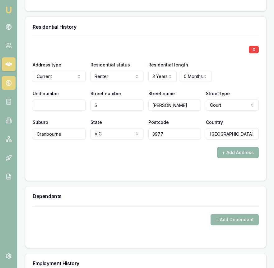
scroll to position [784, 0]
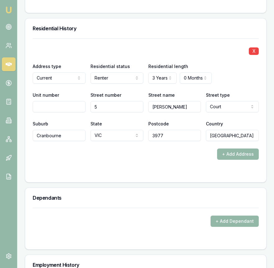
select select "PREVIOUS"
drag, startPoint x: 62, startPoint y: 105, endPoint x: 93, endPoint y: 102, distance: 30.6
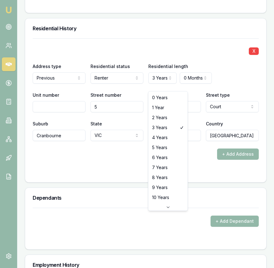
select select "2"
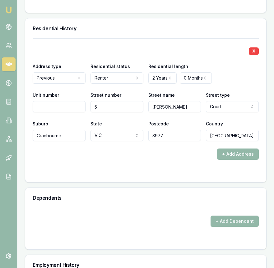
click at [198, 124] on div "X Address type Previous Current Previous Residential status Renter Owner with m…" at bounding box center [146, 89] width 226 height 102
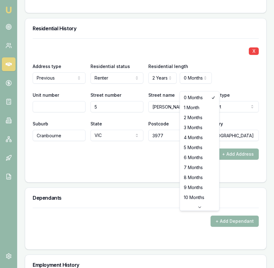
select select "8"
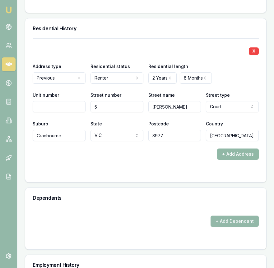
click at [240, 159] on button "+ Add Address" at bounding box center [238, 153] width 42 height 11
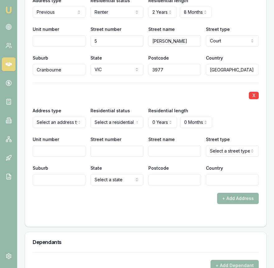
scroll to position [863, 0]
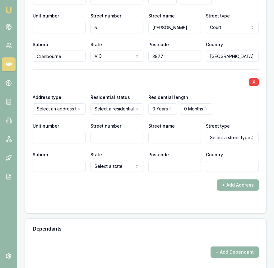
click at [70, 108] on div "Address type Select an address type Current Previous" at bounding box center [59, 103] width 53 height 21
drag, startPoint x: 67, startPoint y: 130, endPoint x: 80, endPoint y: 127, distance: 13.9
click at [67, 130] on div "Unit number" at bounding box center [59, 132] width 53 height 21
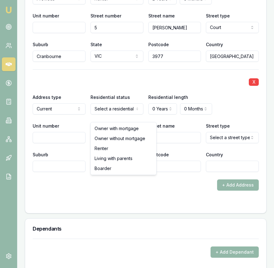
select select "RENTER"
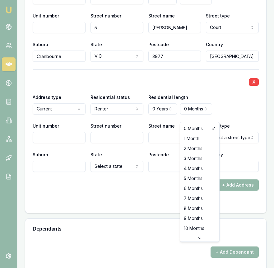
select select "3"
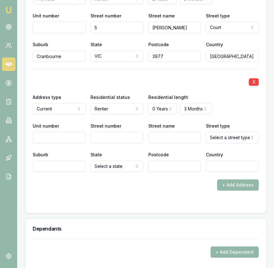
click at [125, 142] on input "Street number" at bounding box center [117, 137] width 53 height 11
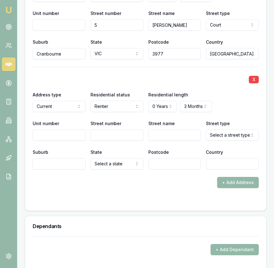
scroll to position [867, 0]
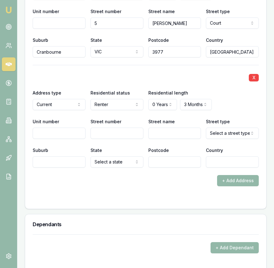
click at [121, 139] on input "Street number" at bounding box center [117, 132] width 53 height 11
type input "24"
click at [159, 139] on input "Street name" at bounding box center [175, 132] width 53 height 11
type input "Infantry"
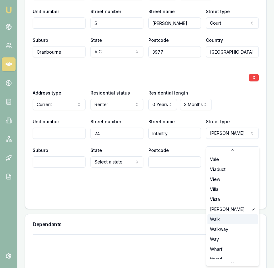
scroll to position [1887, 0]
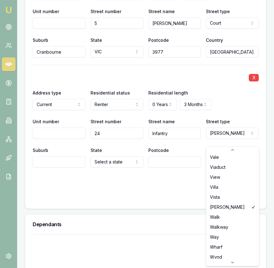
select select "Way"
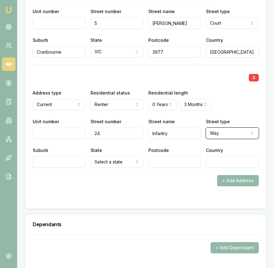
scroll to position [868, 0]
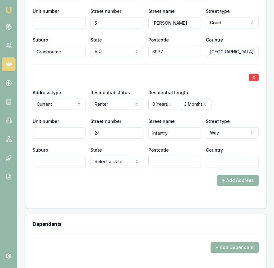
click at [67, 173] on div "X Address type Previous Current Previous Residential status Renter Owner with m…" at bounding box center [146, 70] width 226 height 231
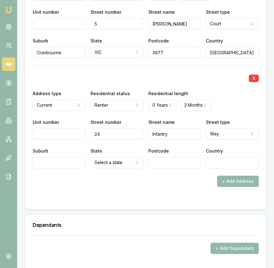
scroll to position [867, 0]
click at [67, 168] on input "Suburb" at bounding box center [59, 162] width 53 height 11
type input "Berwick"
select select "VIC"
type input "3806"
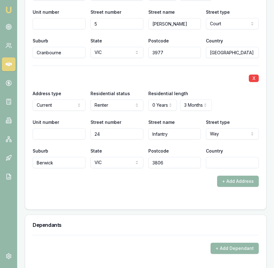
click at [210, 168] on input "Country" at bounding box center [232, 162] width 53 height 11
type input "Australia"
drag, startPoint x: 141, startPoint y: 197, endPoint x: 137, endPoint y: 192, distance: 6.4
click at [141, 197] on form "X Address type Previous Current Previous Residential status Renter Owner with m…" at bounding box center [146, 78] width 226 height 246
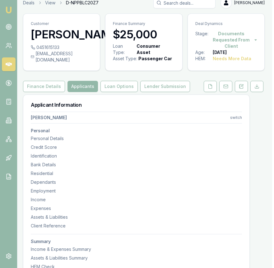
scroll to position [0, 2]
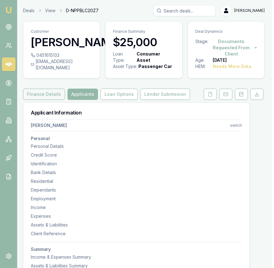
click at [43, 100] on button "Finance Details" at bounding box center [44, 93] width 42 height 11
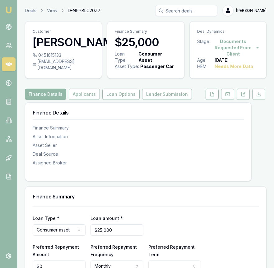
click at [197, 76] on div "Stage: Documents Requested From Client Age: 6 days ago HEM: Needs More Data" at bounding box center [228, 57] width 77 height 39
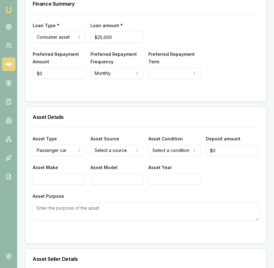
scroll to position [200, 0]
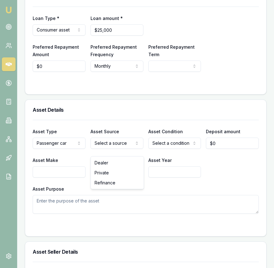
drag, startPoint x: 118, startPoint y: 164, endPoint x: 130, endPoint y: 160, distance: 13.0
click at [66, 177] on input "Asset Make" at bounding box center [59, 171] width 53 height 11
type input "Suzuki"
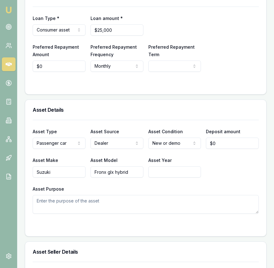
type input "Fronx glx hybrid"
type input "2025"
click at [74, 206] on textarea "Asset Purpose" at bounding box center [146, 204] width 226 height 19
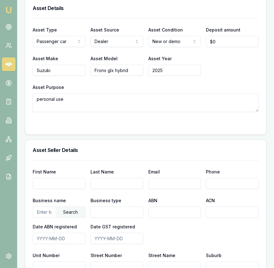
type textarea "personal use"
click at [46, 216] on input "text" at bounding box center [44, 212] width 23 height 10
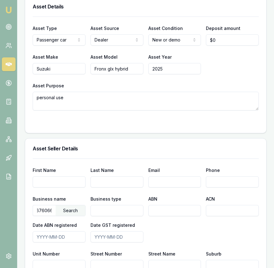
scroll to position [0, 15]
click at [66, 216] on div "Search" at bounding box center [71, 210] width 30 height 11
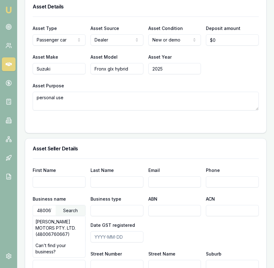
click at [66, 231] on div "BARRY BOURKE MOTORS PTY. LTD. (48006760667)" at bounding box center [59, 228] width 52 height 24
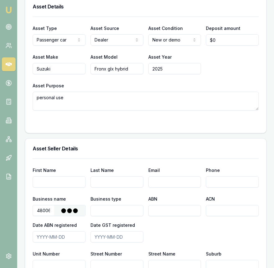
type input "BARRY BOURKE MOTORS PTY. LTD."
type input "Australian Private Company"
type input "48006760667"
type input "006760667"
type input "2000-03-11"
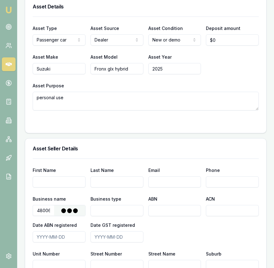
type input "2000-07-01"
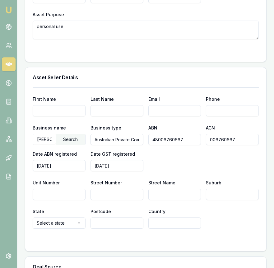
scroll to position [379, 0]
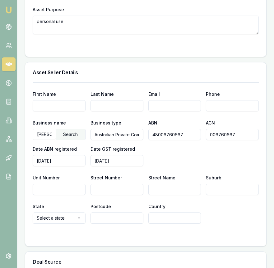
click at [117, 193] on input "Street Number" at bounding box center [117, 188] width 53 height 11
type input "755"
type input "Princess Highway"
type input "Berwick"
select select "VIC"
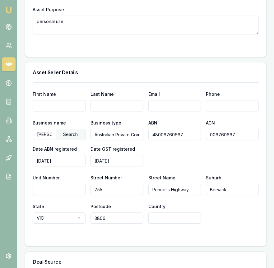
type input "3806"
type input "Australia"
click at [96, 75] on h3 "Asset Seller Details" at bounding box center [146, 72] width 226 height 5
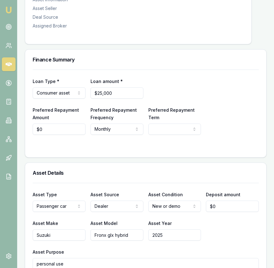
scroll to position [0, 0]
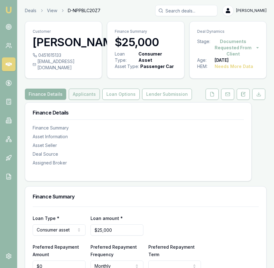
click at [82, 100] on button "Applicants" at bounding box center [84, 93] width 31 height 11
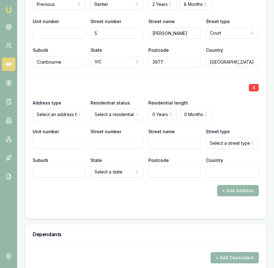
scroll to position [860, 0]
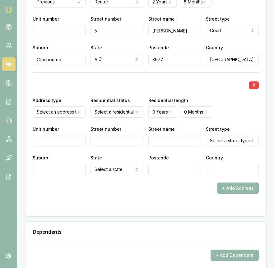
click at [57, 112] on div "Address type Select an address type Current Previous" at bounding box center [59, 106] width 53 height 21
drag, startPoint x: 61, startPoint y: 133, endPoint x: 115, endPoint y: 121, distance: 55.1
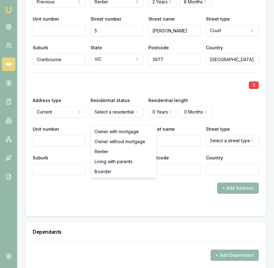
select select "RENTER"
drag, startPoint x: 122, startPoint y: 156, endPoint x: 151, endPoint y: 132, distance: 37.2
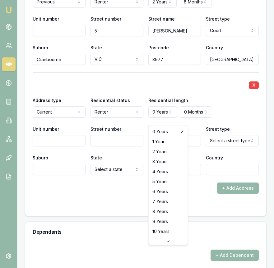
select select "2"
drag, startPoint x: 163, startPoint y: 151, endPoint x: 168, endPoint y: 144, distance: 8.5
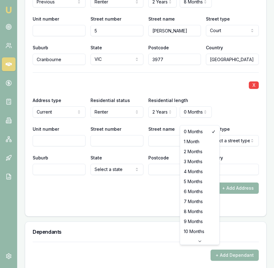
select select "7"
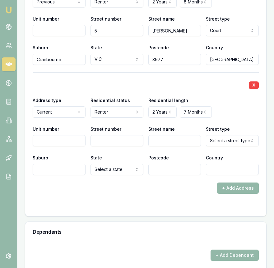
click at [125, 146] on input "Street number" at bounding box center [117, 140] width 53 height 11
click at [115, 146] on input "Street number" at bounding box center [117, 140] width 53 height 11
type input "24"
type input "Infantry"
type input "Berwick"
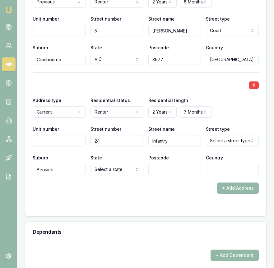
select select "VIC"
type input "3806"
type input "Australia"
type input "24"
click at [147, 193] on div "+ Add Address" at bounding box center [146, 187] width 226 height 11
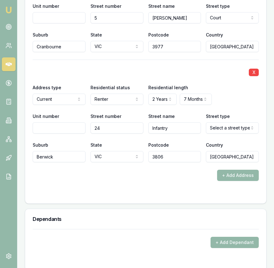
scroll to position [881, 0]
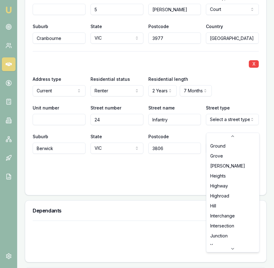
scroll to position [1887, 0]
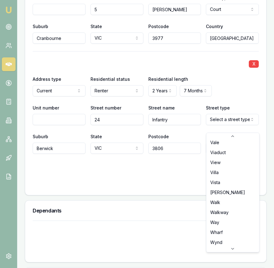
select select "Way"
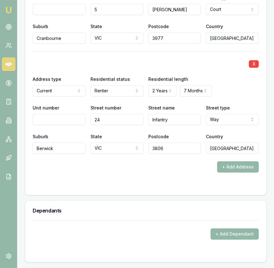
click at [145, 178] on form "X Address type Previous Current Previous Residential status Renter Owner with m…" at bounding box center [146, 64] width 226 height 246
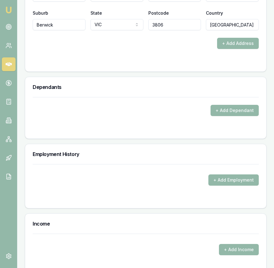
scroll to position [1004, 0]
click at [229, 184] on button "+ Add Employment" at bounding box center [234, 179] width 50 height 11
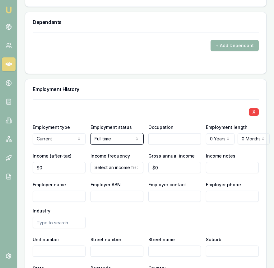
scroll to position [1077, 0]
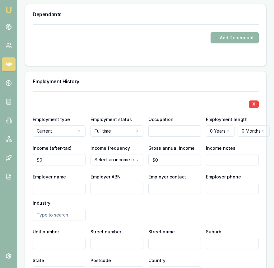
click at [165, 136] on input "text" at bounding box center [175, 130] width 53 height 11
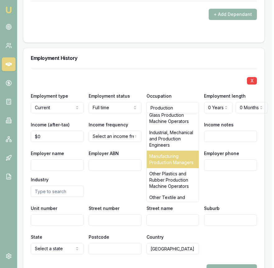
scroll to position [75, 0]
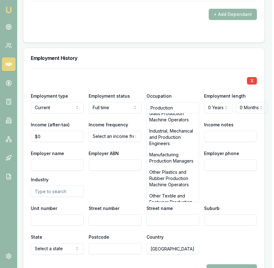
click at [175, 160] on div "Manufacturing Production Managers" at bounding box center [173, 157] width 52 height 17
type input "Manufacturing Production Managers"
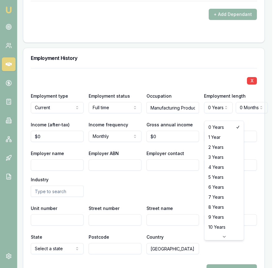
select select "3"
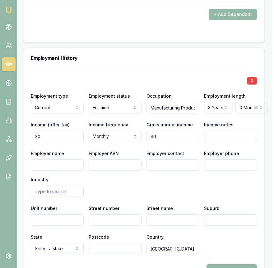
click at [58, 169] on input "Employer name" at bounding box center [57, 164] width 53 height 11
type input "Flavour Makers Australia"
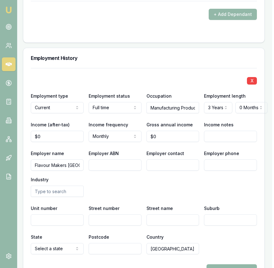
click at [114, 169] on input "Employer ABN" at bounding box center [115, 164] width 53 height 11
paste input "61145820220"
type input "61145820220"
click at [162, 170] on input "Employer contact" at bounding box center [173, 164] width 53 height 11
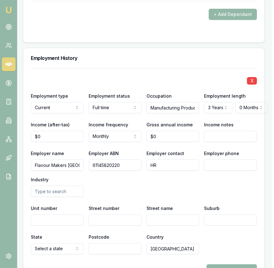
type input "HR"
click at [231, 170] on input "Employer phone" at bounding box center [230, 164] width 53 height 11
paste input "0395 803 344"
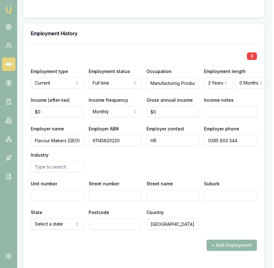
scroll to position [1126, 2]
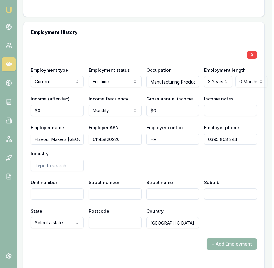
type input "0395 803 344"
click at [58, 171] on input "text" at bounding box center [57, 164] width 53 height 11
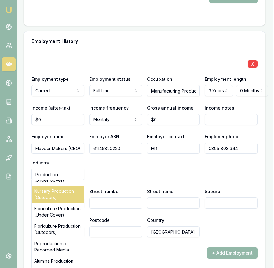
scroll to position [0, 0]
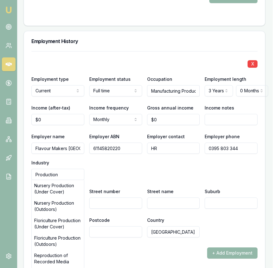
type input "Production"
click at [120, 180] on div "Employer name Flavour Makers Australia Employer ABN 61145820220 Employer contac…" at bounding box center [144, 155] width 226 height 47
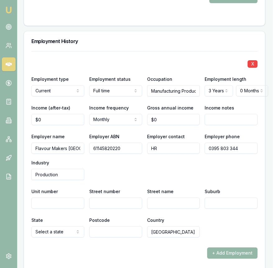
click at [119, 180] on div "Employer name Flavour Makers Australia Employer ABN 61145820220 Employer contac…" at bounding box center [144, 155] width 226 height 47
click at [102, 208] on input "Street number" at bounding box center [115, 202] width 53 height 11
type input "223-225"
type input "Governor Road"
type input "Braeside"
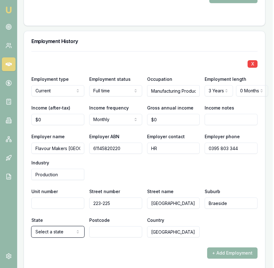
select select "VIC"
click at [139, 237] on input "Postcode" at bounding box center [115, 231] width 53 height 11
type input "3195"
click at [47, 125] on input "0" at bounding box center [57, 119] width 53 height 11
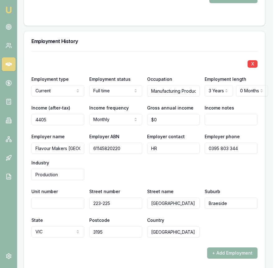
scroll to position [1117, 2]
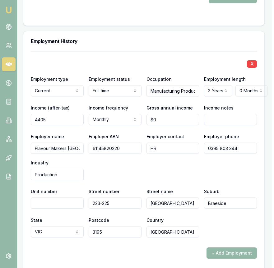
type input "$4,405"
click at [162, 125] on input "0" at bounding box center [173, 119] width 53 height 11
type input "$0"
click at [159, 125] on input "0" at bounding box center [173, 119] width 53 height 11
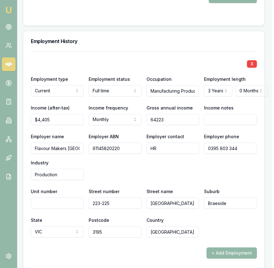
type input "$64,223"
click at [164, 135] on div "X Employment type Current Current Previous Employment status Full time Full tim…" at bounding box center [144, 144] width 226 height 186
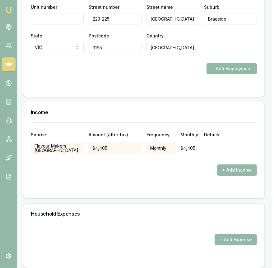
scroll to position [1314, 2]
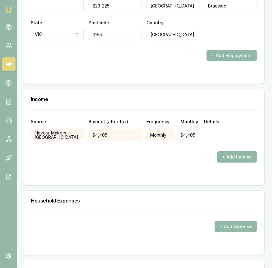
click at [226, 160] on button "+ Add Income" at bounding box center [237, 156] width 40 height 11
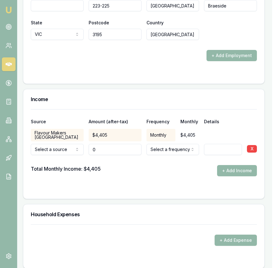
type input "$0"
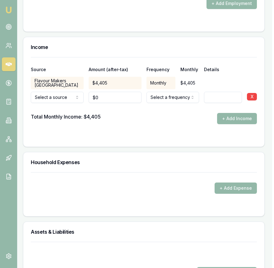
scroll to position [1369, 2]
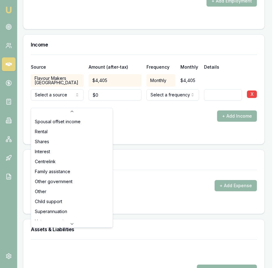
scroll to position [1, 0]
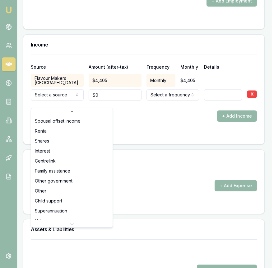
drag, startPoint x: 65, startPoint y: 116, endPoint x: 87, endPoint y: 109, distance: 22.9
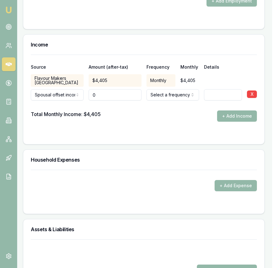
click at [105, 100] on input "0" at bounding box center [115, 94] width 53 height 11
type input "$2,437"
select select "MONTHLY"
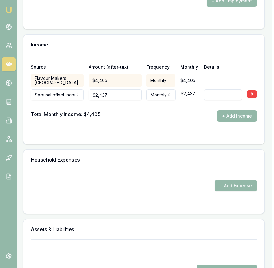
click at [180, 136] on form "Source Amount (after-tax) Frequency Monthly Details Flavour Makers Australia $4…" at bounding box center [144, 96] width 226 height 82
click at [242, 197] on form "+ Add Expense" at bounding box center [144, 187] width 226 height 36
click at [223, 191] on button "+ Add Expense" at bounding box center [236, 185] width 42 height 11
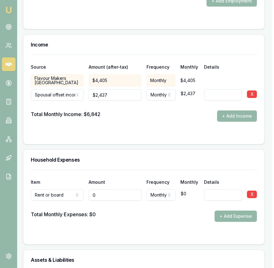
click at [111, 197] on input "0" at bounding box center [115, 194] width 53 height 11
type input "$2,433"
click at [179, 220] on div "Total Monthly Expenses: $0 + Add Expense" at bounding box center [144, 215] width 226 height 11
click at [225, 220] on button "+ Add Expense" at bounding box center [236, 215] width 42 height 11
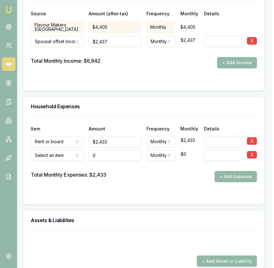
scroll to position [1429, 2]
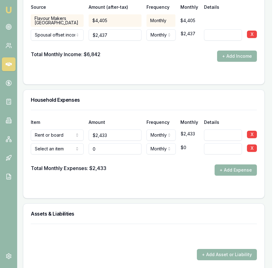
type input "$0"
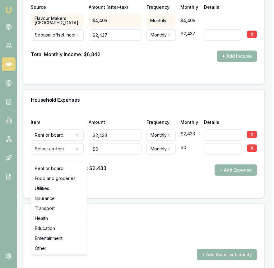
select select "FOOD_AND_GROCERIES"
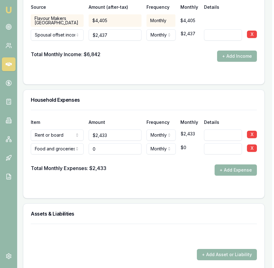
click at [101, 154] on input "0" at bounding box center [115, 148] width 53 height 11
type input "$1,200"
click at [207, 182] on form "Item Amount Frequency Monthly Details Rent or board Rent or board Food and groc…" at bounding box center [144, 150] width 226 height 81
click at [233, 175] on button "+ Add Expense" at bounding box center [236, 169] width 42 height 11
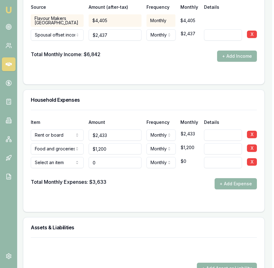
type input "$0"
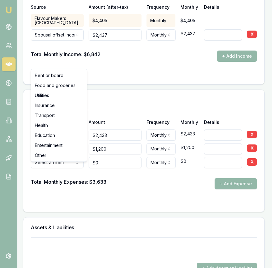
select select "UTILITIES"
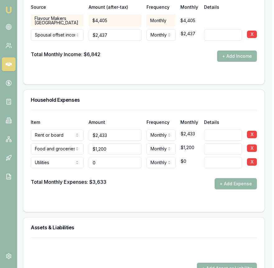
click at [104, 168] on input "0" at bounding box center [115, 162] width 53 height 11
type input "$700"
click at [142, 204] on div at bounding box center [144, 201] width 226 height 5
click at [226, 186] on button "+ Add Expense" at bounding box center [236, 183] width 42 height 11
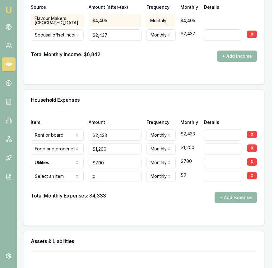
type input "$0"
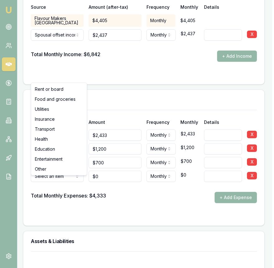
select select "INSURANCE"
drag, startPoint x: 63, startPoint y: 121, endPoint x: 69, endPoint y: 127, distance: 9.3
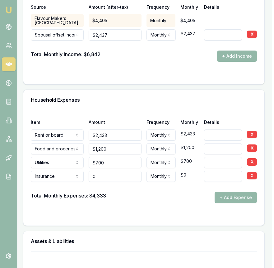
click at [98, 182] on input "0" at bounding box center [115, 175] width 53 height 11
type input "$200"
click at [158, 202] on div "Total Monthly Expenses: $4,333 + Add Expense" at bounding box center [144, 197] width 226 height 11
click at [228, 203] on button "+ Add Expense" at bounding box center [236, 197] width 42 height 11
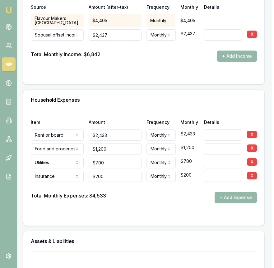
drag, startPoint x: 228, startPoint y: 201, endPoint x: 213, endPoint y: 202, distance: 14.7
click at [227, 202] on button "+ Add Expense" at bounding box center [236, 197] width 42 height 11
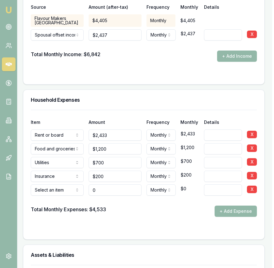
type input "$0"
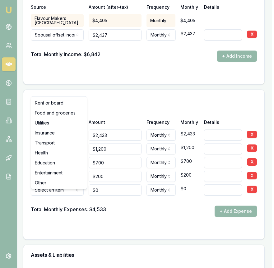
select select "TRANSPORT"
drag, startPoint x: 57, startPoint y: 141, endPoint x: 70, endPoint y: 148, distance: 15.2
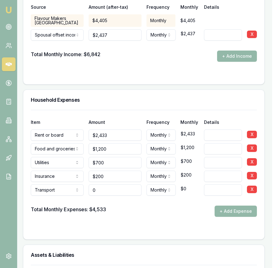
click at [117, 195] on input "0" at bounding box center [115, 189] width 53 height 11
type input "$600"
drag, startPoint x: 150, startPoint y: 212, endPoint x: 187, endPoint y: 215, distance: 36.8
click at [152, 212] on div "Total Monthly Expenses: $4,533 + Add Expense" at bounding box center [144, 210] width 226 height 11
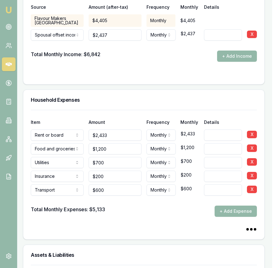
drag, startPoint x: 229, startPoint y: 216, endPoint x: 202, endPoint y: 211, distance: 27.6
click at [229, 216] on button "+ Add Expense" at bounding box center [236, 210] width 42 height 11
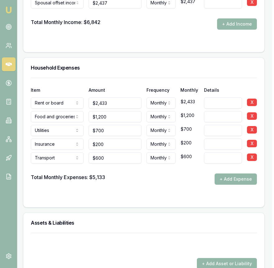
scroll to position [1473, 2]
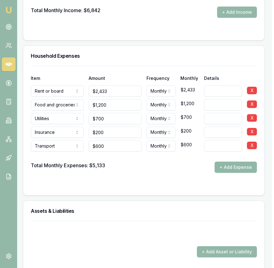
click at [226, 170] on button "+ Add Expense" at bounding box center [236, 166] width 42 height 11
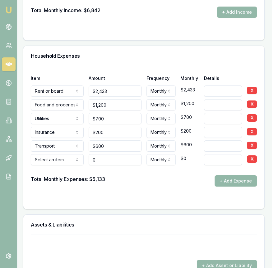
type input "$0"
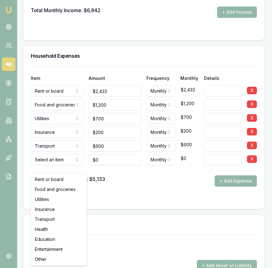
select select "HEALTH"
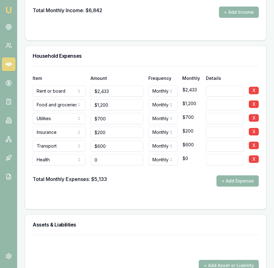
click at [108, 165] on input "0" at bounding box center [117, 159] width 53 height 11
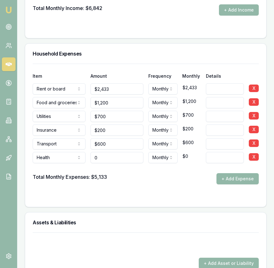
click at [108, 163] on input "0" at bounding box center [117, 157] width 53 height 11
type input "$200"
click at [124, 184] on div "Total Monthly Expenses: $5,133 + Add Expense" at bounding box center [146, 178] width 226 height 11
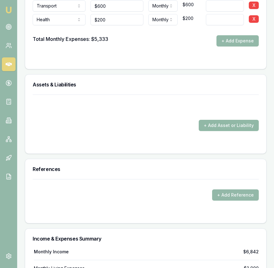
scroll to position [1611, 0]
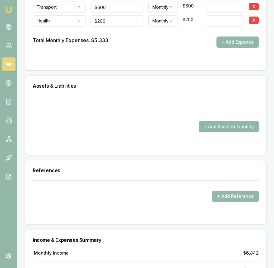
click at [221, 128] on button "+ Add Asset or Liability" at bounding box center [229, 126] width 60 height 11
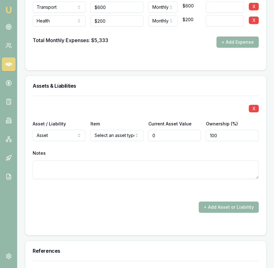
type input "$0"
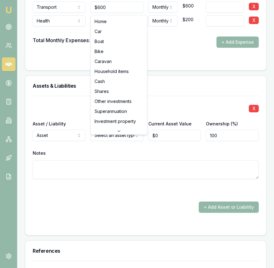
select select "CASH"
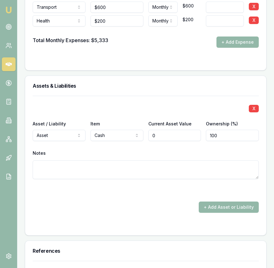
click at [170, 140] on input "0" at bounding box center [175, 135] width 53 height 11
type input "$4,000"
click at [167, 110] on div "X" at bounding box center [146, 107] width 226 height 9
click at [208, 212] on button "+ Add Asset or Liability" at bounding box center [229, 206] width 60 height 11
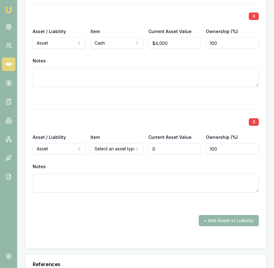
scroll to position [1721, 0]
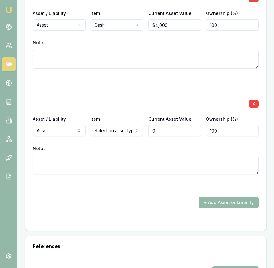
type input "$0"
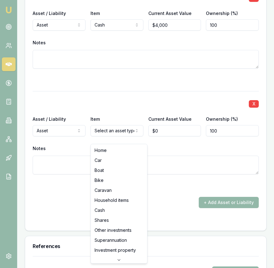
select select "HOUSEHOLD_ITEMS"
drag, startPoint x: 121, startPoint y: 198, endPoint x: 123, endPoint y: 195, distance: 3.6
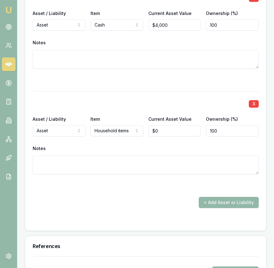
type input "0"
click at [157, 136] on input "0" at bounding box center [175, 130] width 53 height 11
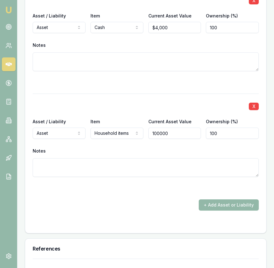
type input "$100,000"
drag, startPoint x: 178, startPoint y: 215, endPoint x: 186, endPoint y: 216, distance: 7.5
click at [178, 210] on div "+ Add Asset or Liability" at bounding box center [146, 204] width 226 height 11
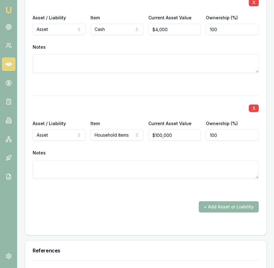
click at [218, 212] on button "+ Add Asset or Liability" at bounding box center [229, 206] width 60 height 11
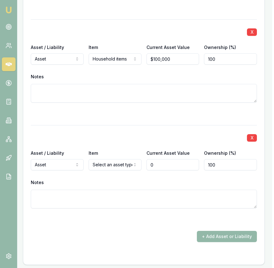
scroll to position [1802, 2]
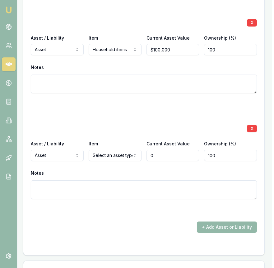
type input "$0"
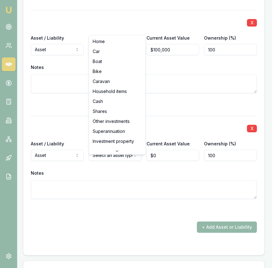
select select "SUPERANNUATION"
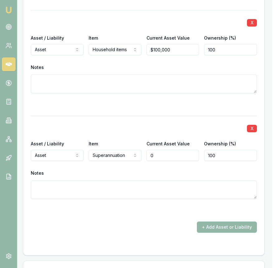
click at [159, 161] on input "0" at bounding box center [173, 155] width 53 height 11
type input "$15,000"
click at [107, 199] on textarea at bounding box center [144, 189] width 226 height 19
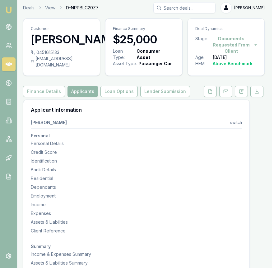
scroll to position [0, 2]
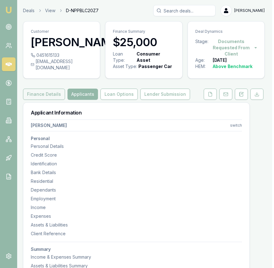
click at [52, 100] on button "Finance Details" at bounding box center [44, 93] width 42 height 11
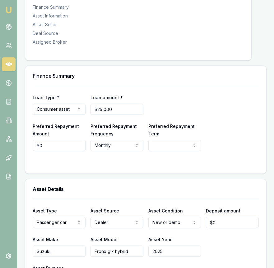
scroll to position [124, 0]
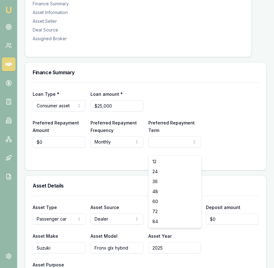
click at [157, 144] on html "Emu Broker Deals View D-NPPBLC20Z7 Eujin Ooi Toggle Menu Customer Nissanka Alme…" at bounding box center [137, 10] width 274 height 268
select select "36"
click at [66, 147] on input "0" at bounding box center [59, 141] width 53 height 11
type input "$1,100"
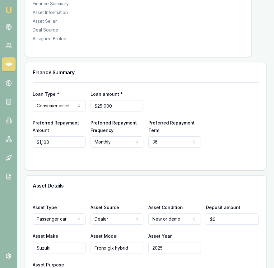
click at [95, 169] on div "Loan Type * Consumer asset Consumer loan Consumer asset Commercial loan Commerc…" at bounding box center [145, 126] width 241 height 88
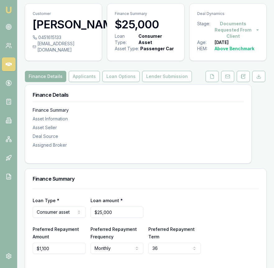
scroll to position [0, 0]
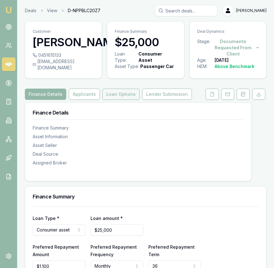
click at [120, 100] on button "Loan Options" at bounding box center [120, 93] width 37 height 11
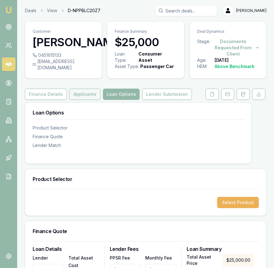
click at [89, 100] on button "Applicants" at bounding box center [84, 93] width 31 height 11
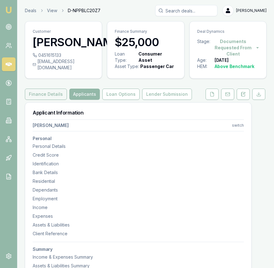
click at [59, 99] on button "Finance Details" at bounding box center [46, 93] width 42 height 11
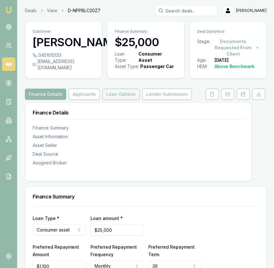
click at [114, 100] on button "Loan Options" at bounding box center [120, 93] width 37 height 11
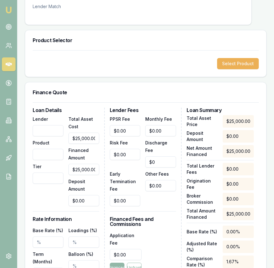
scroll to position [139, 0]
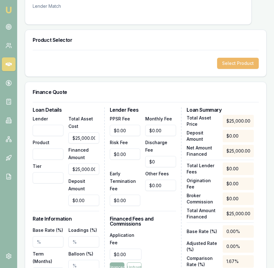
click at [223, 69] on button "Select Product" at bounding box center [238, 63] width 42 height 11
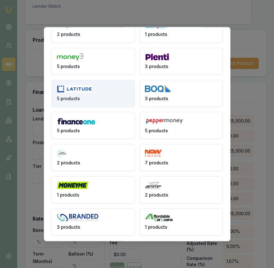
scroll to position [32, 0]
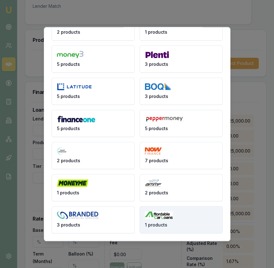
click at [167, 221] on button "1 products" at bounding box center [181, 219] width 83 height 27
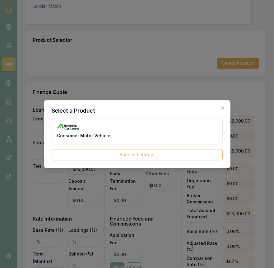
scroll to position [0, 0]
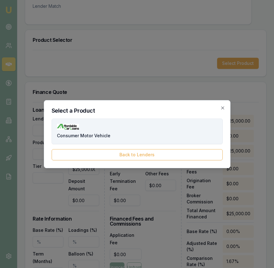
click at [126, 122] on button "Consumer Motor Vehicle" at bounding box center [137, 131] width 171 height 26
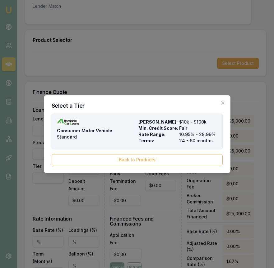
click at [126, 123] on div "Consumer Motor Vehicle Standard" at bounding box center [96, 131] width 79 height 25
type input "Affordable Car Loans"
type input "Consumer Motor Vehicle"
type input "Standard"
type input "10.95"
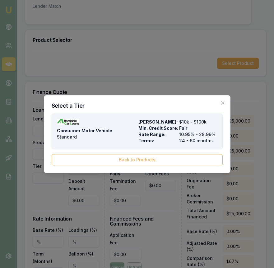
type input "24"
type input "$995.00"
type input "1100"
type input "5"
type input "$1,250.00"
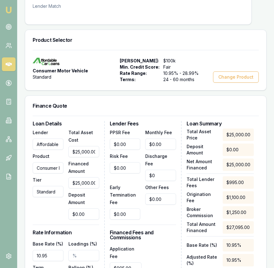
click at [74, 156] on input "$25,000.00" at bounding box center [84, 151] width 31 height 11
click at [74, 156] on input "25000" at bounding box center [84, 151] width 31 height 11
type input "3"
type input "$3.00"
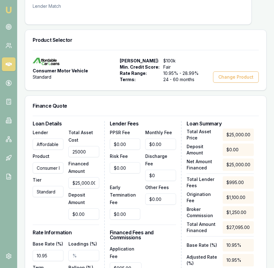
type input "$0.15"
type input "32"
type input "$32.00"
type input "$1.60"
type input "328"
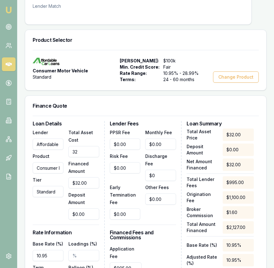
type input "$328.00"
type input "$16.40"
type input "3283"
type input "$3,283.00"
type input "$164.15"
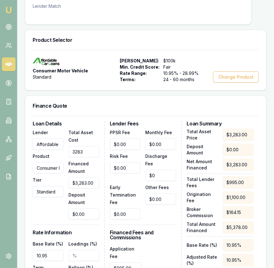
type input "32835"
type input "$32,835.00"
type input "$1,641.75"
type input "$32,835.00"
type input "0"
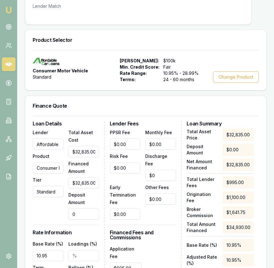
click at [85, 219] on input "0" at bounding box center [84, 213] width 31 height 11
type input "$32,828.00"
type input "7"
type input "$1,641.40"
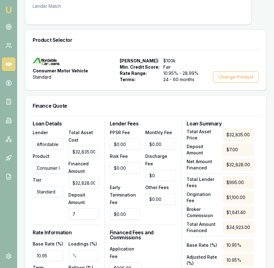
type input "$32,757.00"
type input "78"
type input "$1,637.85"
type input "$32,052.00"
type input "783"
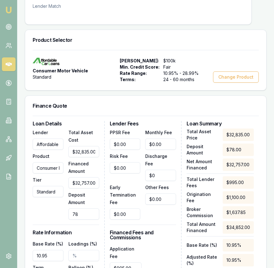
type input "$1,602.60"
type input "$25,000.00"
type input "7835"
type input "$1,250.00"
type input "$7,835.00"
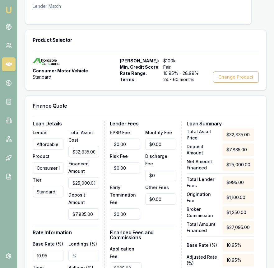
click at [55, 219] on div "Lender Affordable Car Loans Product Consumer Motor Vehicle Tier Standard" at bounding box center [48, 173] width 31 height 91
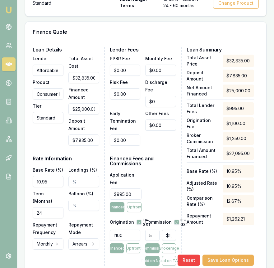
scroll to position [216, 0]
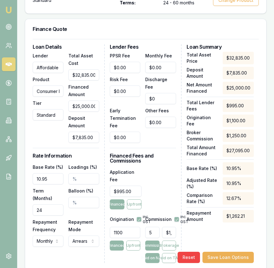
click at [45, 210] on input "24" at bounding box center [48, 209] width 31 height 11
type input "036"
click at [49, 181] on input "10.95" at bounding box center [48, 178] width 31 height 11
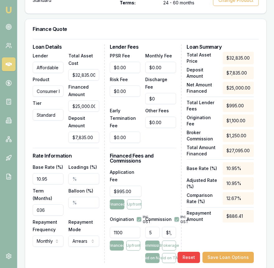
click at [49, 181] on input "10.95" at bounding box center [48, 178] width 31 height 11
type input "22.15%"
click at [61, 228] on div "Repayment Frequency Monthly Weekly Fortnightly Monthly" at bounding box center [48, 232] width 31 height 29
click at [134, 190] on input "995" at bounding box center [126, 190] width 32 height 11
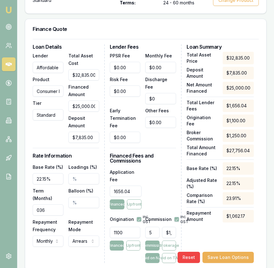
type input "$1,656.04"
drag, startPoint x: 162, startPoint y: 191, endPoint x: 164, endPoint y: 202, distance: 11.0
click at [162, 191] on div "Application Fee $1,656.04 Financed Upfront" at bounding box center [143, 188] width 67 height 41
type input "1250"
click at [167, 229] on input "1250" at bounding box center [169, 231] width 14 height 11
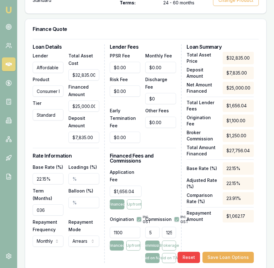
click at [167, 229] on input "1250" at bounding box center [169, 231] width 14 height 11
type input "0.04078065831634139"
type input "7"
type input "0.4369356248179435"
type input "75"
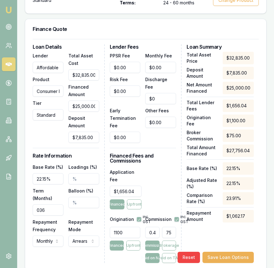
type input "4.369356248179434"
type input "$1,092.34"
click at [162, 187] on div "Application Fee $1,656.04 Financed Upfront" at bounding box center [143, 188] width 67 height 41
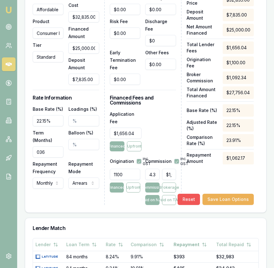
scroll to position [276, 0]
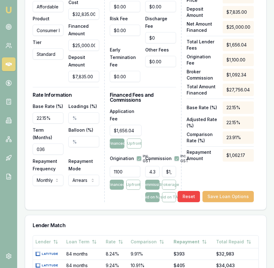
click at [219, 195] on button "Save Loan Options" at bounding box center [228, 196] width 51 height 11
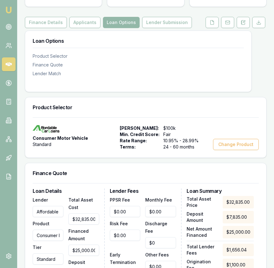
scroll to position [70, 0]
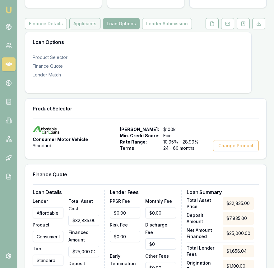
click at [86, 29] on button "Applicants" at bounding box center [84, 23] width 31 height 11
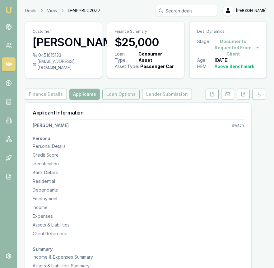
click at [126, 96] on button "Loan Options" at bounding box center [120, 93] width 37 height 11
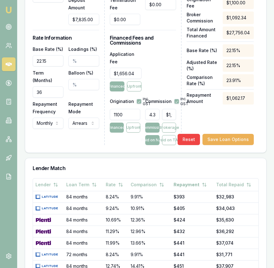
scroll to position [332, 0]
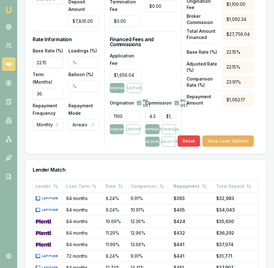
type input "1092.3390620448586"
click at [165, 115] on input "1092.3390620448586" at bounding box center [169, 115] width 14 height 11
type input "0.04078065831634139"
type input "7"
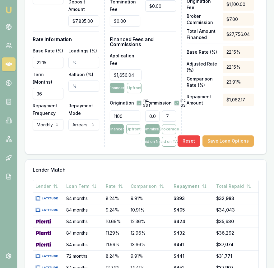
type input "0.4369356248179435"
type input "75"
type input "4.369356248179434"
type input "$1,092.34"
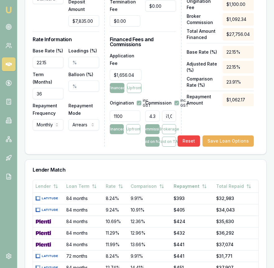
scroll to position [0, 0]
click at [198, 125] on div "Total Asset Price $32,835.00 Deposit Amount $7,835.00 Net Amount Financed $25,0…" at bounding box center [220, 41] width 67 height 211
click at [150, 116] on input "4.369356248179434" at bounding box center [152, 115] width 14 height 11
type input "4.37%"
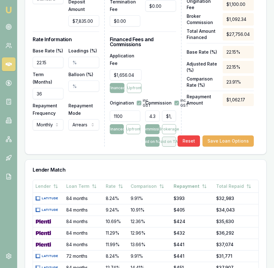
click at [166, 140] on button "Paid on TAF" at bounding box center [169, 141] width 14 height 10
click at [165, 115] on input "1212.760267987183" at bounding box center [169, 115] width 14 height 11
type input "$0.00"
click at [187, 123] on div "Total Asset Price $32,835.00 Deposit Amount $7,835.00 Net Amount Financed $25,0…" at bounding box center [220, 41] width 67 height 211
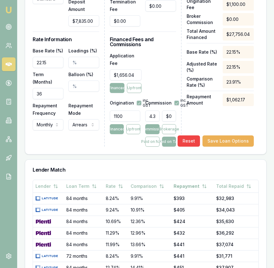
click at [152, 115] on input "4.37%" at bounding box center [152, 115] width 14 height 11
type input "0%"
click at [194, 122] on div "Total Asset Price $32,835.00 Deposit Amount $7,835.00 Net Amount Financed $25,0…" at bounding box center [220, 41] width 67 height 211
click at [238, 136] on button "Save Loan Options" at bounding box center [228, 140] width 51 height 11
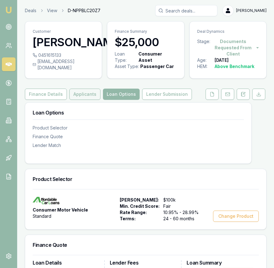
click at [92, 100] on button "Applicants" at bounding box center [84, 93] width 31 height 11
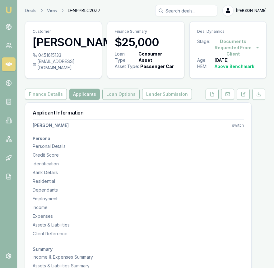
click at [117, 100] on button "Loan Options" at bounding box center [120, 93] width 37 height 11
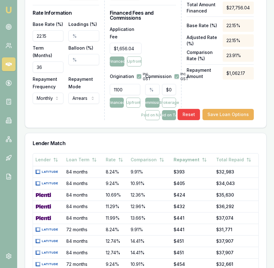
scroll to position [344, 0]
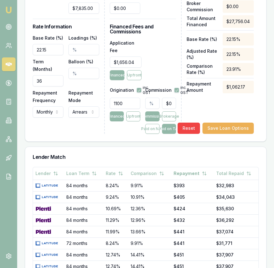
type input "0"
click at [169, 101] on input "0" at bounding box center [169, 102] width 14 height 11
type input "0.02521973595657017"
type input "7"
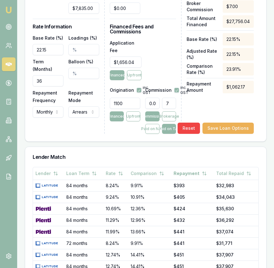
type input "0.27021145667753754"
type input "75"
type input "2.7021145667753754"
type input "$750.00"
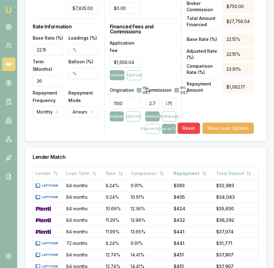
scroll to position [0, 0]
click at [198, 109] on div "Total Asset Price $32,835.00 Deposit Amount $7,835.00 Net Amount Financed $25,0…" at bounding box center [220, 28] width 67 height 211
click at [225, 125] on button "Save Loan Options" at bounding box center [228, 127] width 51 height 11
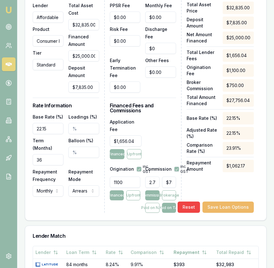
scroll to position [265, 0]
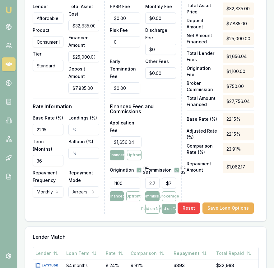
click at [131, 47] on input "0" at bounding box center [125, 41] width 31 height 11
type input "9"
type input "$750.24"
type input "99"
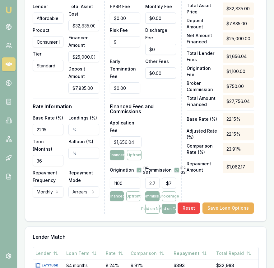
type input "$752.68"
type input "995"
type input "$776.89"
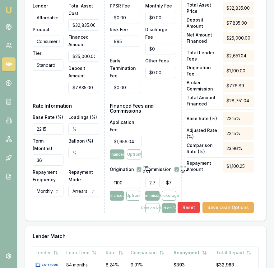
type input "$995.00"
click at [158, 112] on div "Lender Fees PPSR Fee $0.00 Monthly Fee $0.00 Risk Fee $995.00 Discharge Fee $0 …" at bounding box center [146, 103] width 72 height 218
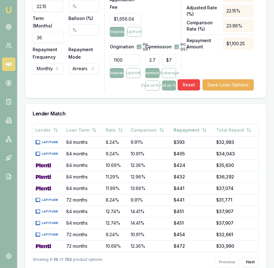
scroll to position [395, 0]
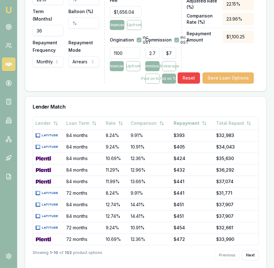
click at [226, 74] on button "Save Loan Options" at bounding box center [228, 77] width 51 height 11
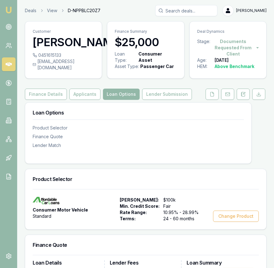
scroll to position [10, 0]
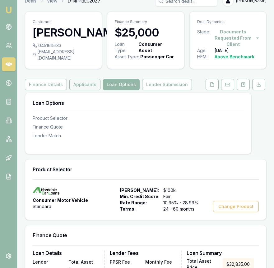
click at [86, 90] on button "Applicants" at bounding box center [84, 84] width 31 height 11
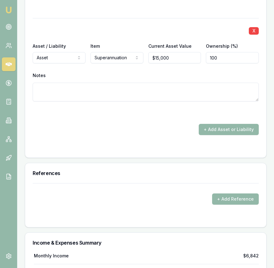
scroll to position [1901, 0]
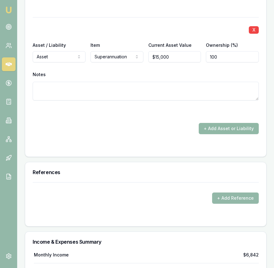
click at [212, 133] on button "+ Add Asset or Liability" at bounding box center [229, 128] width 60 height 11
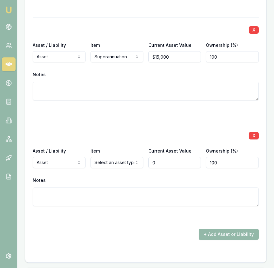
type input "$0"
select select "LIABILITY"
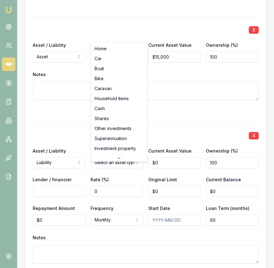
scroll to position [40, 0]
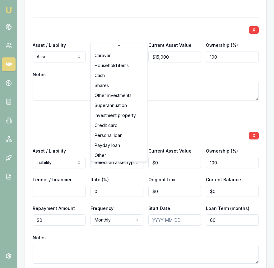
select select "OTHER"
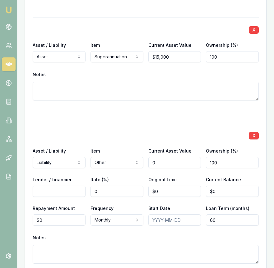
click at [157, 168] on input "0" at bounding box center [175, 162] width 53 height 11
type input "$1,200"
click at [77, 197] on input "Lender / financier" at bounding box center [59, 190] width 53 height 11
click at [74, 197] on input "Lender / financier" at bounding box center [59, 190] width 53 height 11
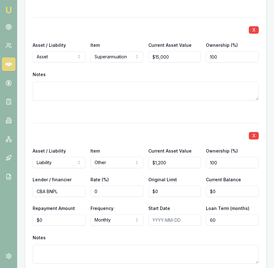
type input "CBA BNPL"
type input "0"
type input "$1,200"
type input "$0"
type input "0"
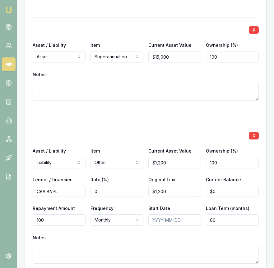
type input "$100"
click at [106, 238] on div "X Asset / Liability Liability Asset Liability Item Other Home Car Boat Bike Car…" at bounding box center [146, 200] width 226 height 155
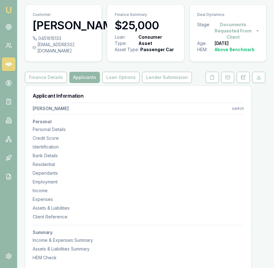
scroll to position [0, 0]
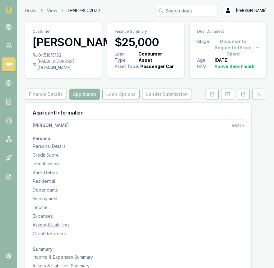
click at [15, 15] on nav "Emu Broker" at bounding box center [8, 94] width 17 height 188
drag, startPoint x: 11, startPoint y: 15, endPoint x: 23, endPoint y: 12, distance: 12.0
click at [11, 15] on link "Emu Broker" at bounding box center [9, 10] width 10 height 10
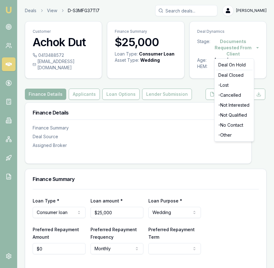
click at [237, 48] on html "Emu Broker Deals View D-S3MFG37TI7 [PERSON_NAME] Toggle Menu Customer Achok Dut…" at bounding box center [137, 134] width 274 height 268
click at [235, 83] on div "- Lost" at bounding box center [234, 85] width 37 height 10
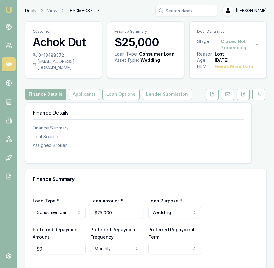
click at [28, 11] on link "Deals" at bounding box center [31, 10] width 12 height 6
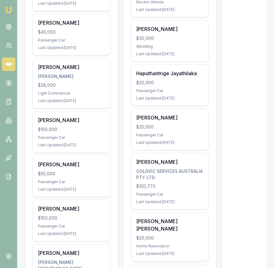
scroll to position [269, 0]
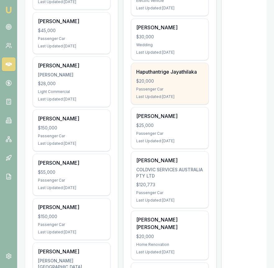
click at [161, 77] on div "Haputhantrige Jayathilaka $20,000 Passenger Car Last Updated: [DATE]" at bounding box center [169, 83] width 77 height 41
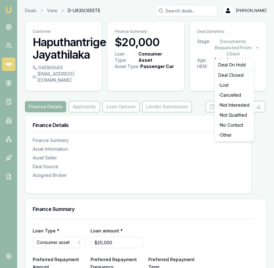
click at [236, 44] on html "Emu Broker Deals View D-U63SC655TE [PERSON_NAME] Toggle Menu Customer Haputhant…" at bounding box center [137, 134] width 274 height 268
click at [227, 89] on div "- Lost" at bounding box center [234, 85] width 37 height 10
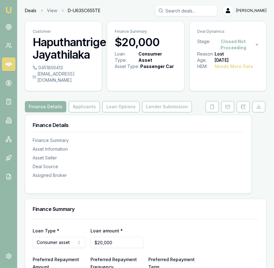
click at [34, 12] on link "Deals" at bounding box center [31, 10] width 12 height 6
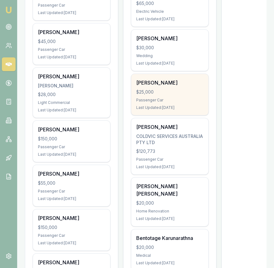
scroll to position [265, 0]
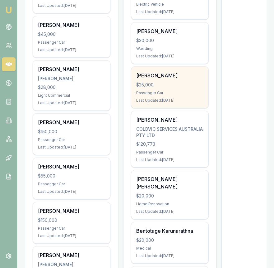
click at [157, 95] on div "[PERSON_NAME] $25,000 Passenger Car Last Updated: [DATE]" at bounding box center [169, 87] width 77 height 41
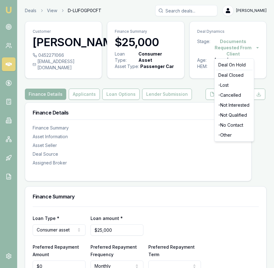
click at [234, 45] on html "Emu Broker Deals View D-LUFOGP0CFT [PERSON_NAME] Toggle Menu Customer Hennayake…" at bounding box center [137, 134] width 274 height 268
click at [231, 87] on div "- Lost" at bounding box center [234, 85] width 37 height 10
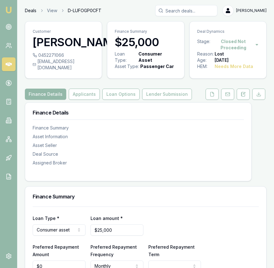
click at [33, 10] on link "Deals" at bounding box center [31, 10] width 12 height 6
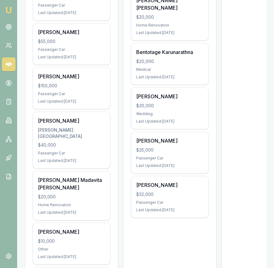
scroll to position [406, 0]
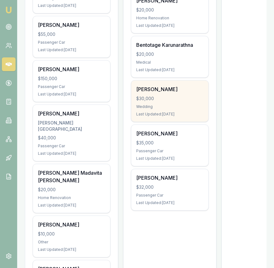
click at [144, 86] on div "BHUPINDER SINGH $30,000 Wedding Last Updated: 41 days ago" at bounding box center [169, 100] width 77 height 41
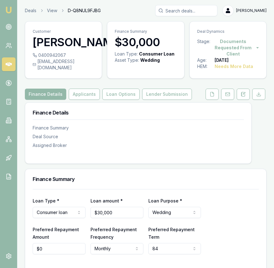
click at [233, 46] on html "Emu Broker Deals View D-Q8NUL9FJBG [PERSON_NAME] Toggle Menu Customer [PERSON_N…" at bounding box center [137, 134] width 274 height 268
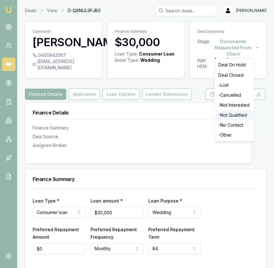
click at [232, 112] on div "- Not Qualified" at bounding box center [234, 115] width 37 height 10
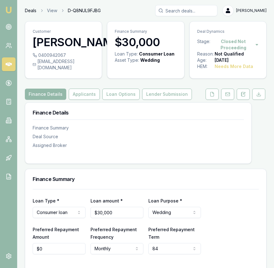
click at [34, 9] on link "Deals" at bounding box center [31, 10] width 12 height 6
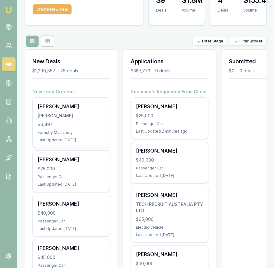
scroll to position [44, 0]
